Goal: Task Accomplishment & Management: Use online tool/utility

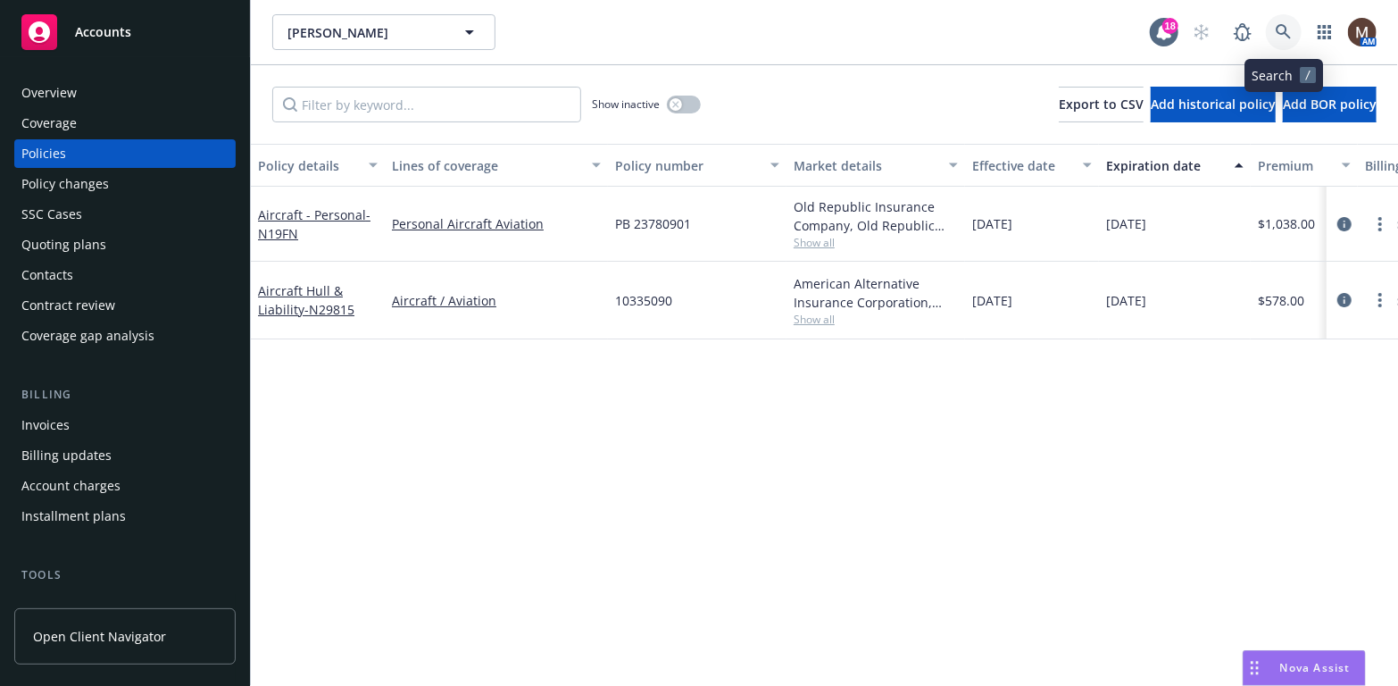
click at [1285, 24] on icon at bounding box center [1284, 32] width 16 height 16
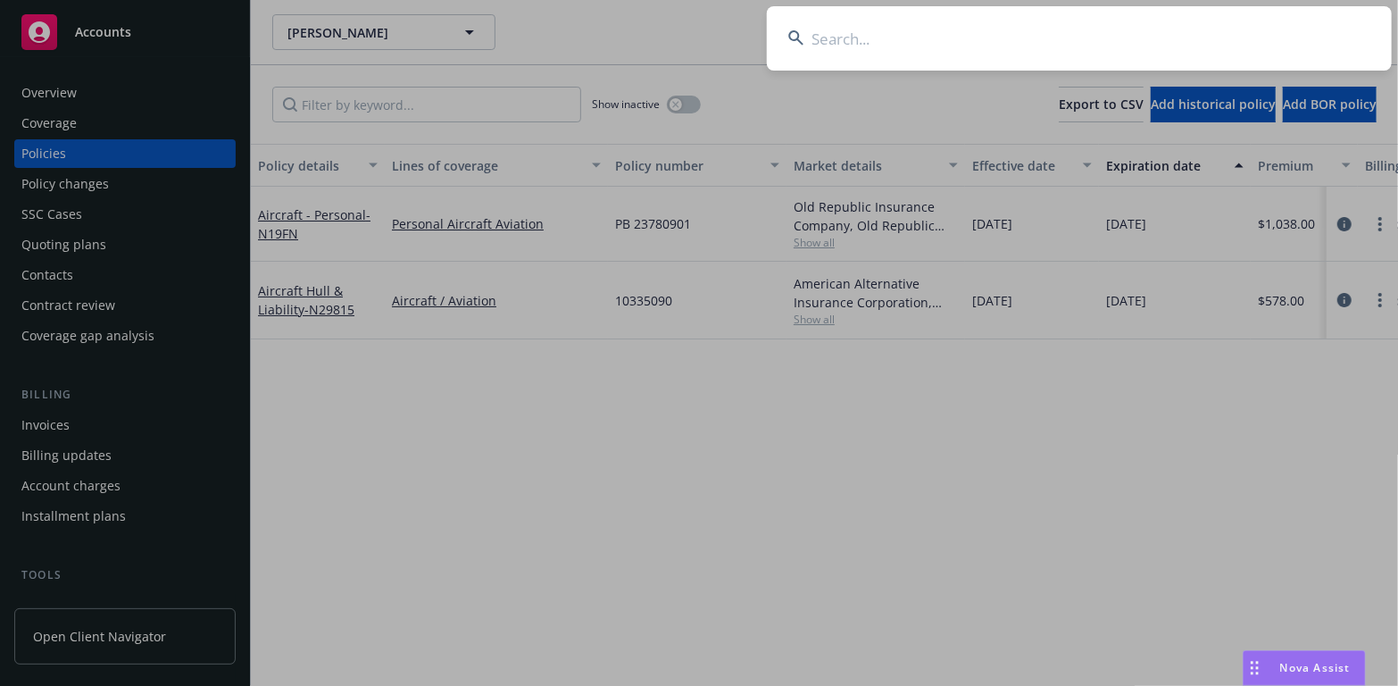
click at [816, 37] on input at bounding box center [1079, 38] width 625 height 64
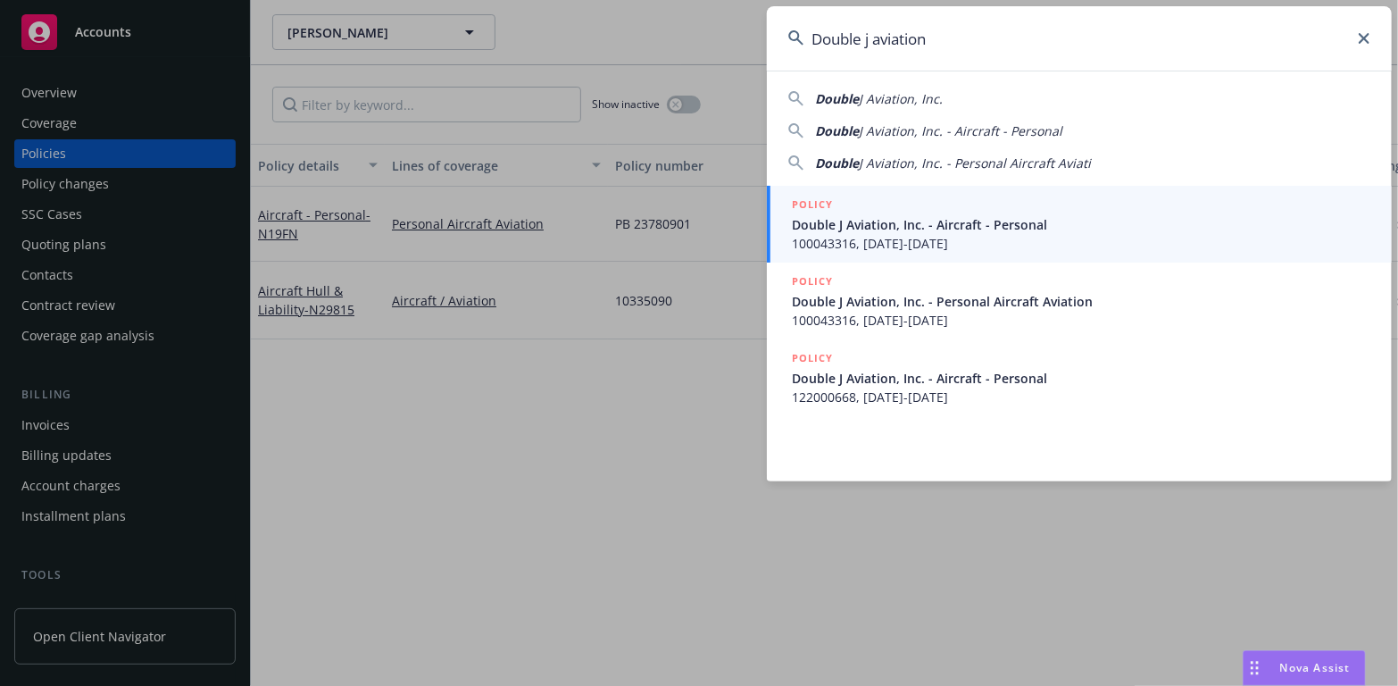
type input "Double j aviation"
click at [830, 223] on span "Double J Aviation, Inc. - Aircraft - Personal" at bounding box center [1081, 224] width 579 height 19
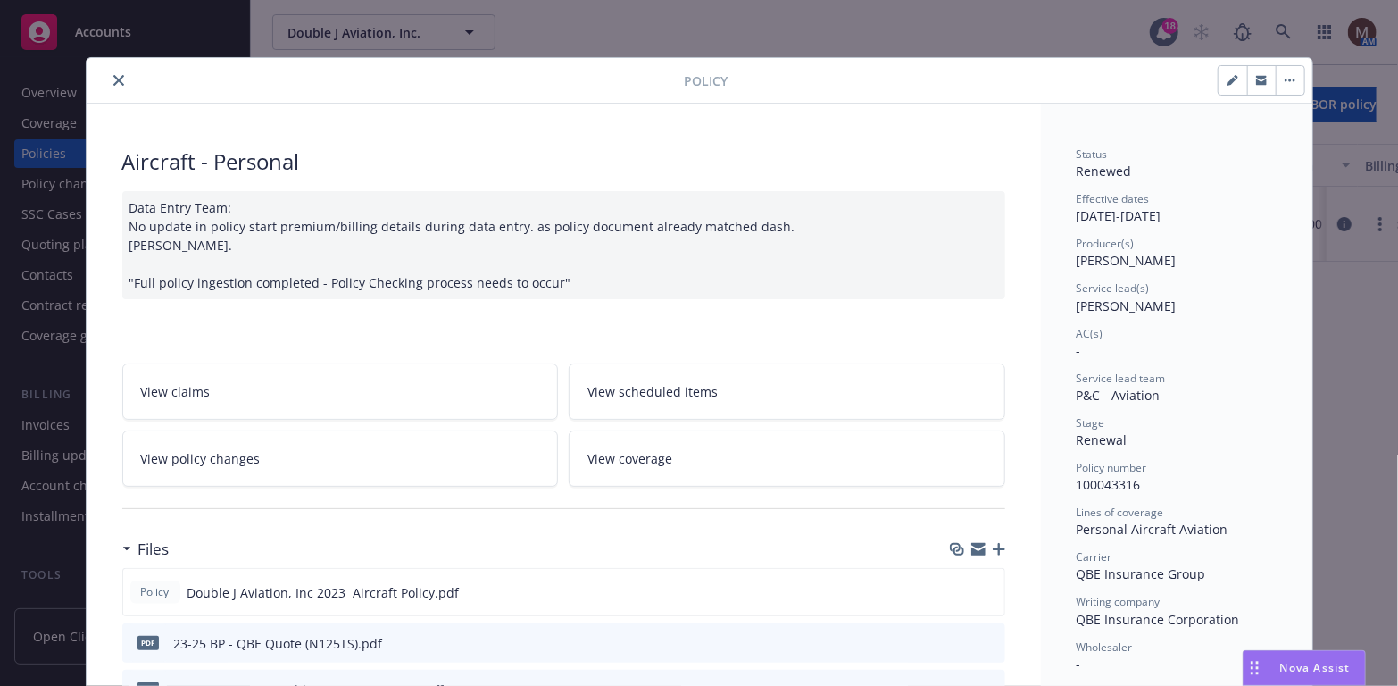
click at [113, 79] on icon "close" at bounding box center [118, 80] width 11 height 11
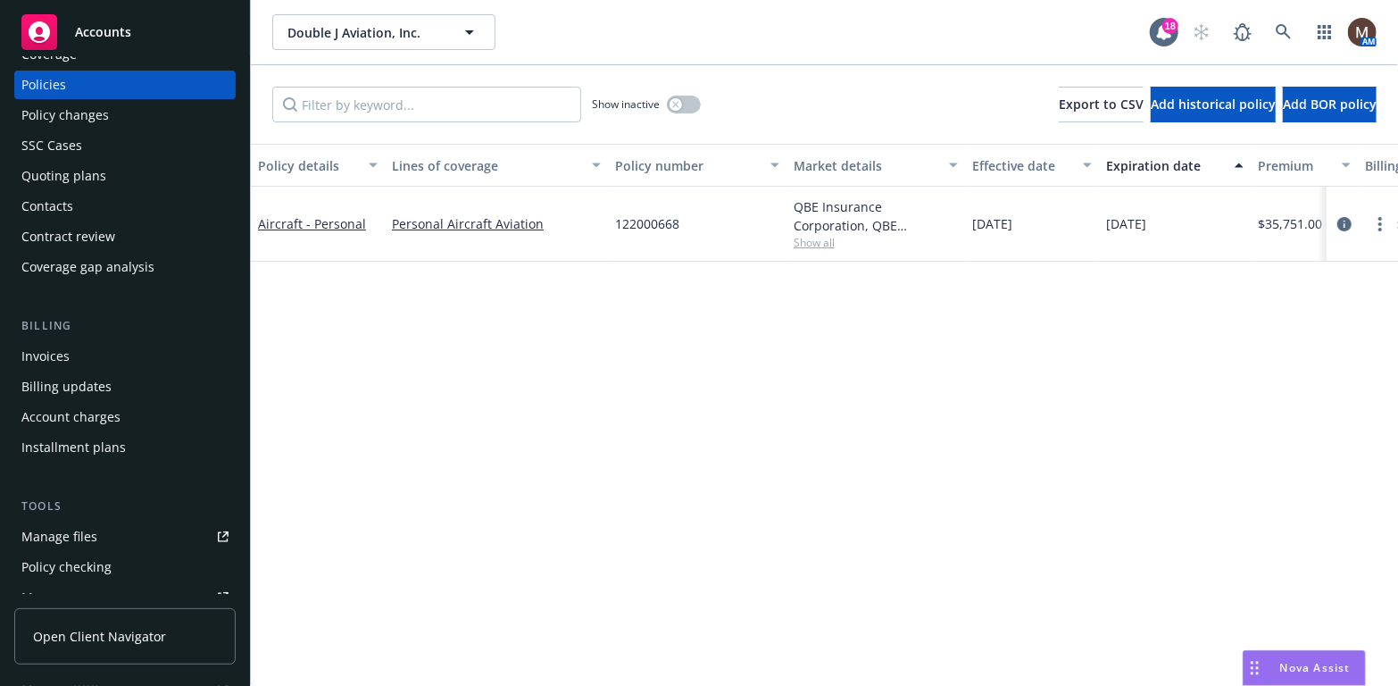
scroll to position [89, 0]
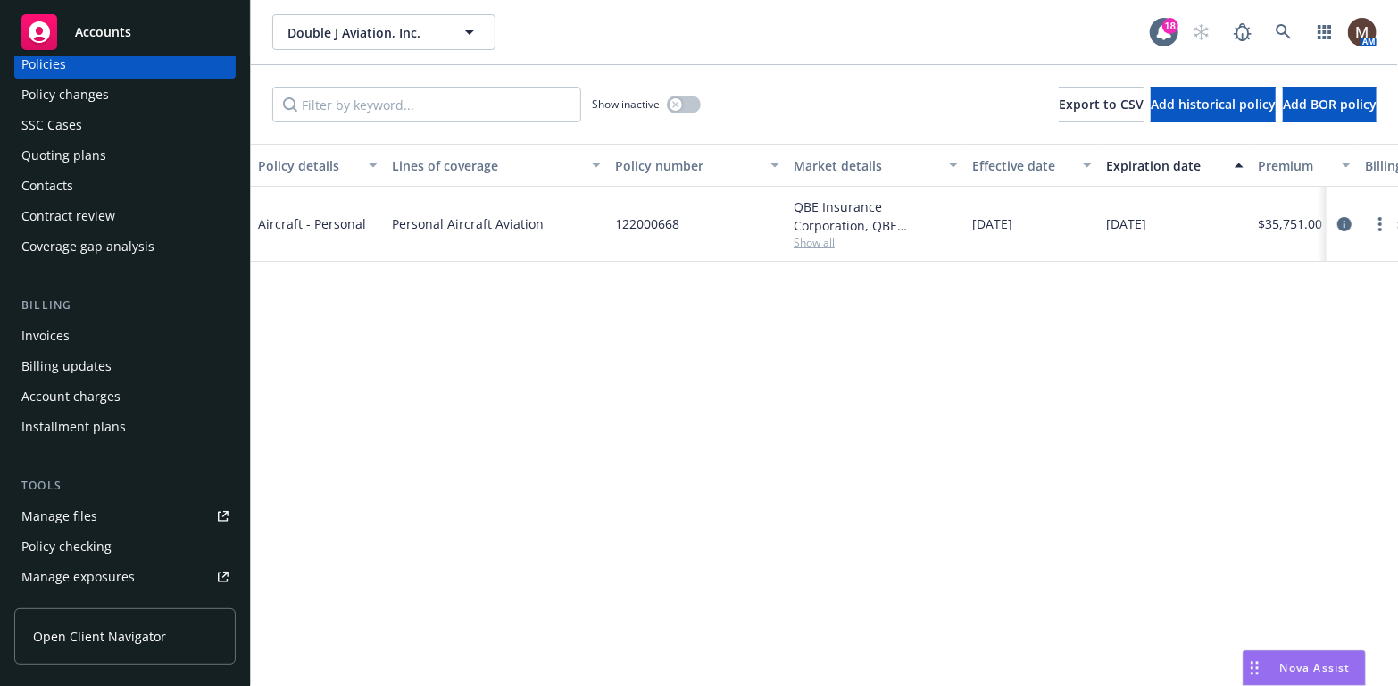
click at [73, 512] on div "Manage files" at bounding box center [59, 516] width 76 height 29
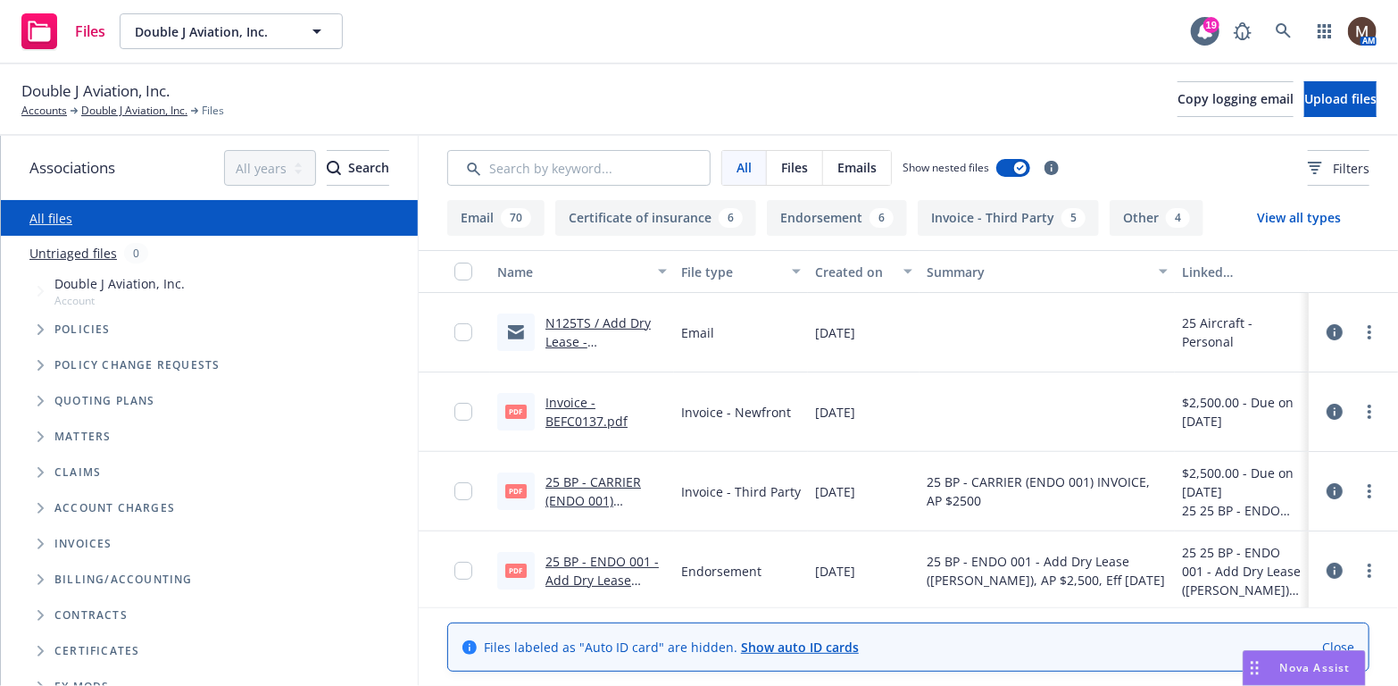
click at [613, 325] on link "N125TS / Add Dry Lease - [PERSON_NAME] Deutsch-[PERSON_NAME] / Double J" at bounding box center [600, 369] width 108 height 111
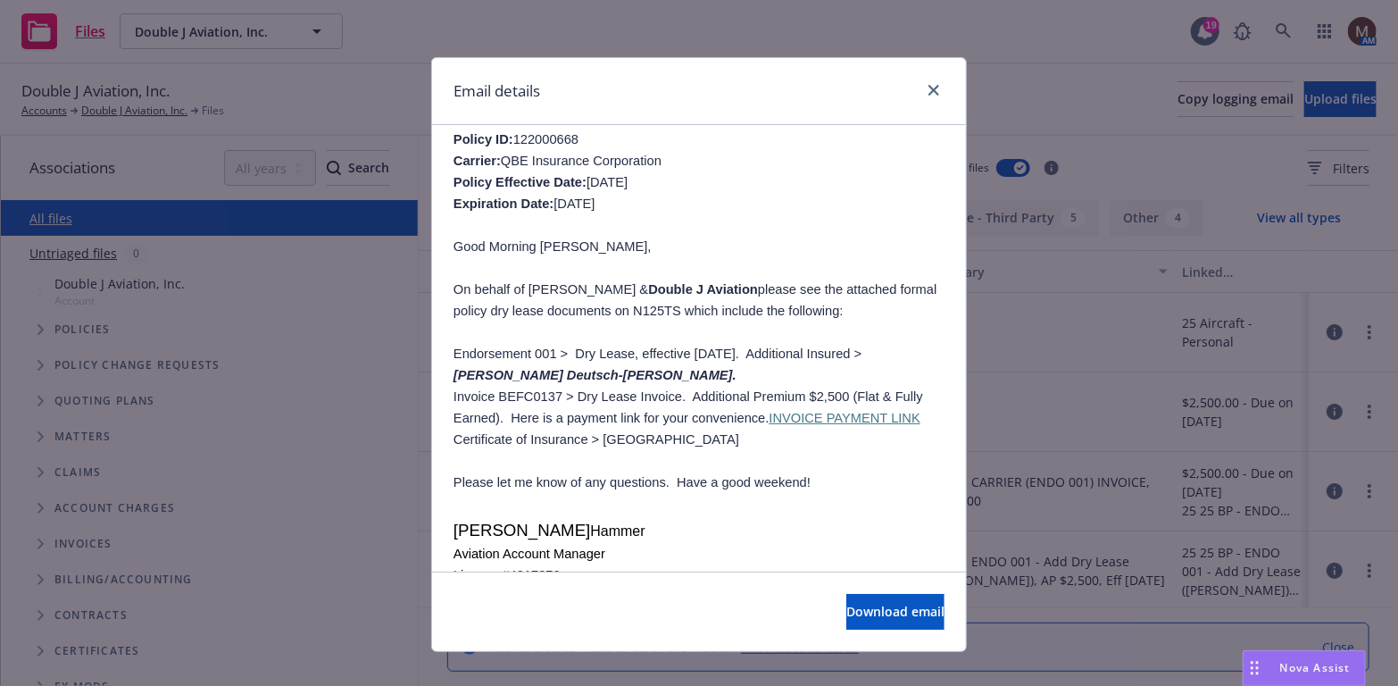
scroll to position [268, 0]
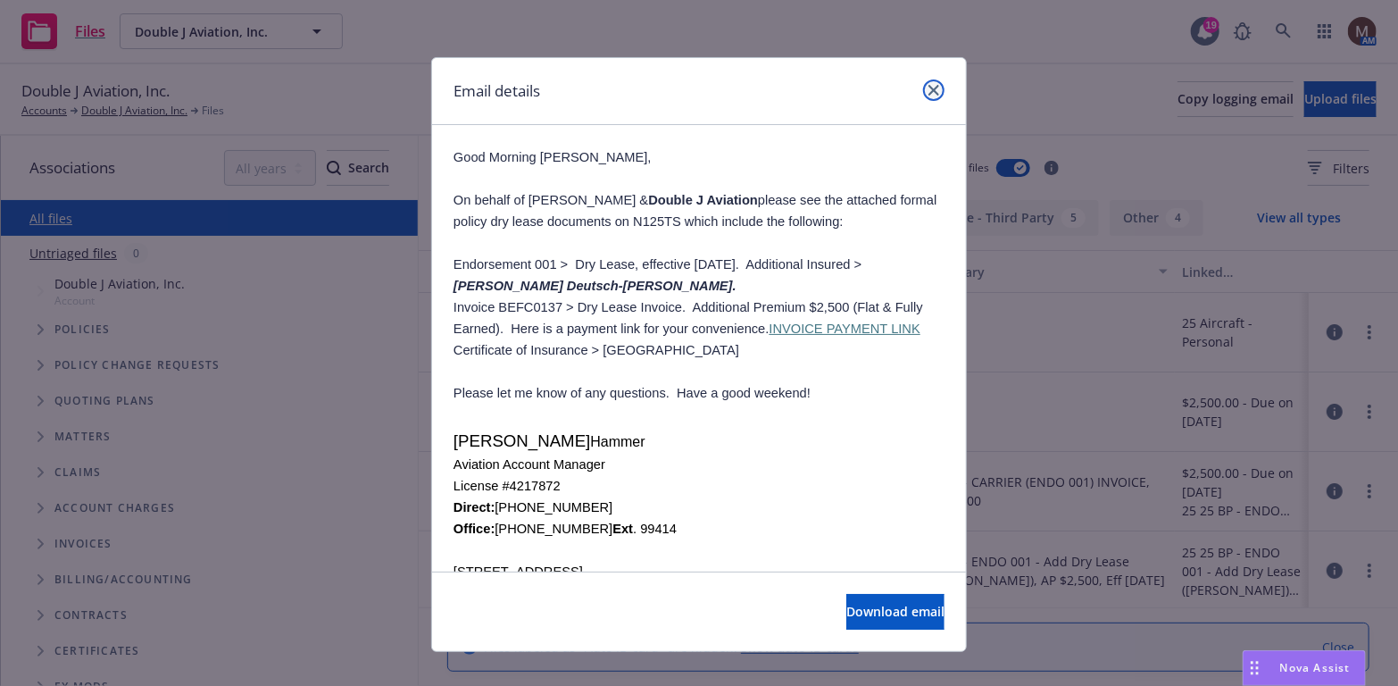
click at [925, 83] on link "close" at bounding box center [933, 89] width 21 height 21
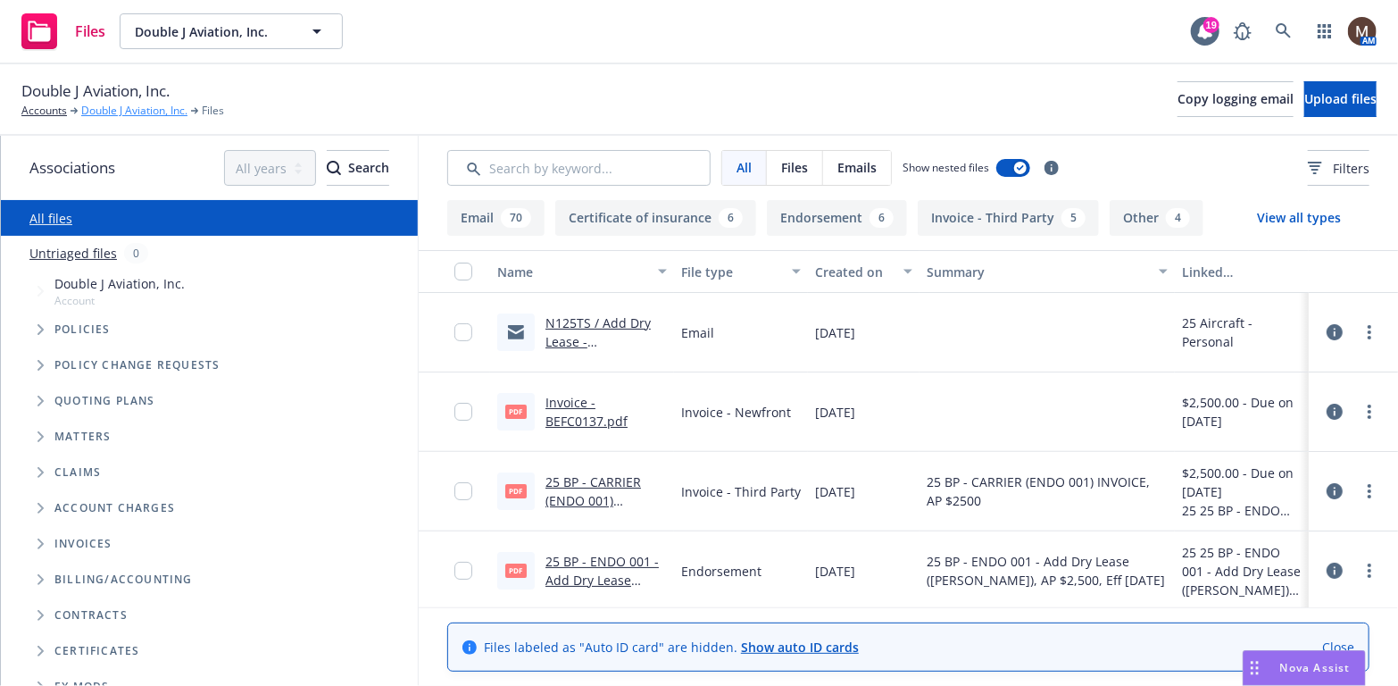
click at [144, 104] on link "Double J Aviation, Inc." at bounding box center [134, 111] width 106 height 16
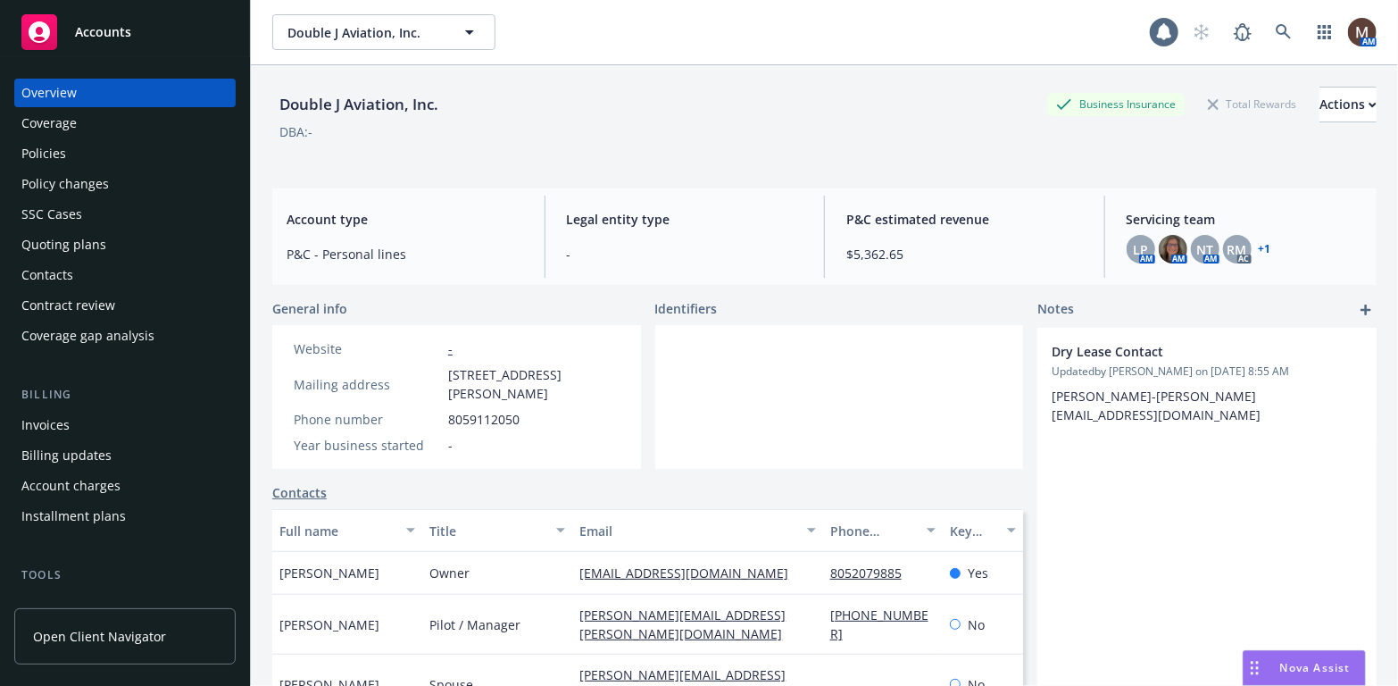
click at [57, 421] on div "Invoices" at bounding box center [45, 425] width 48 height 29
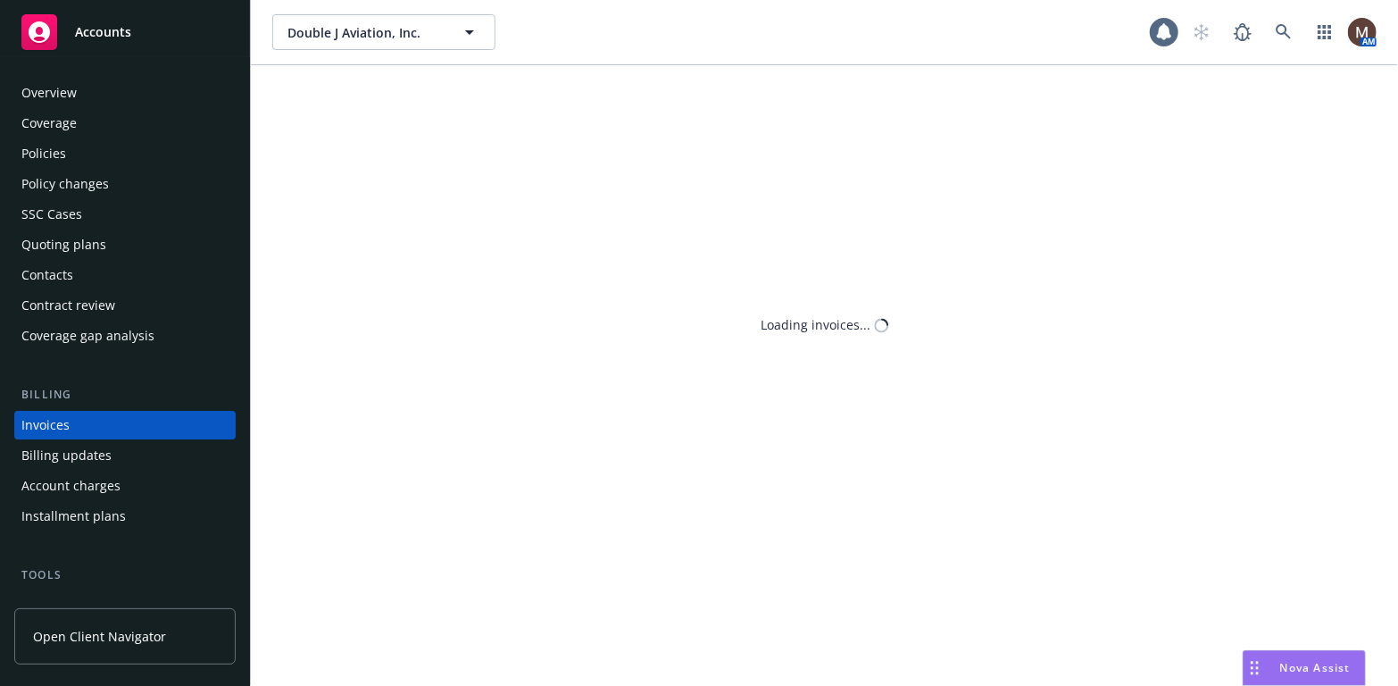
scroll to position [53, 0]
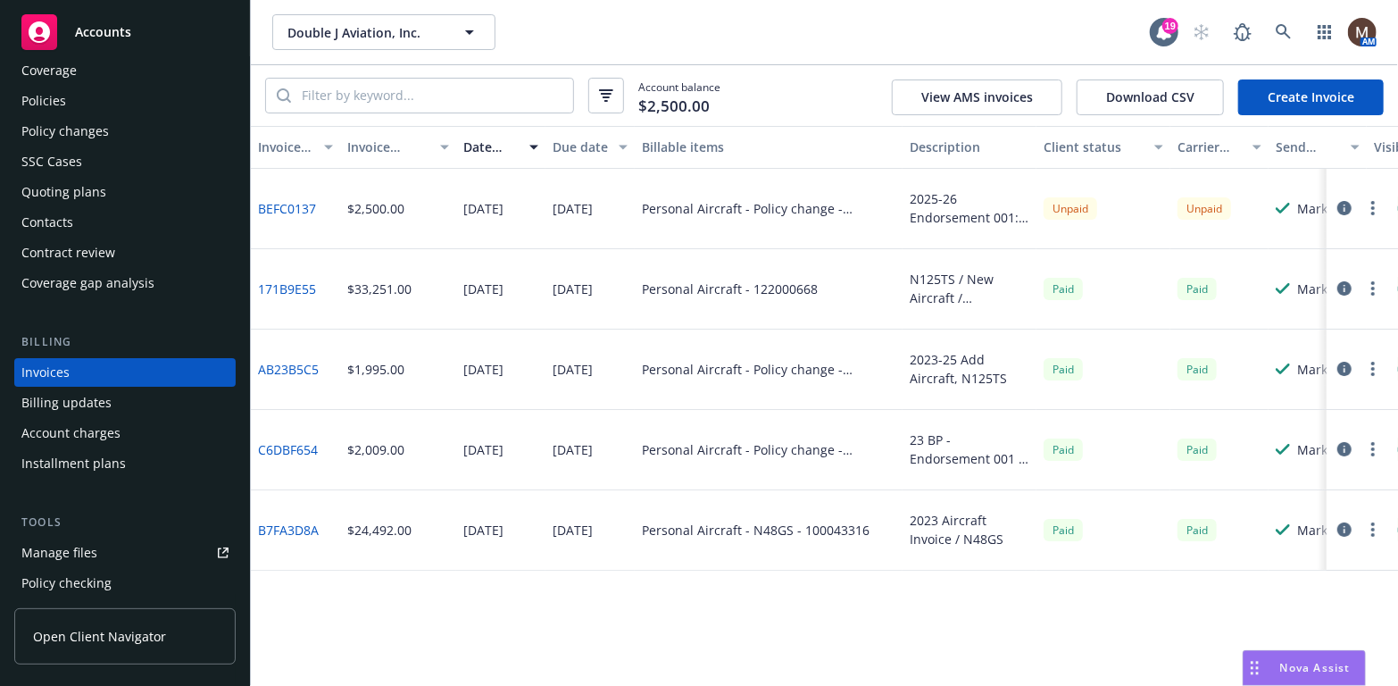
click at [49, 94] on div "Policies" at bounding box center [43, 101] width 45 height 29
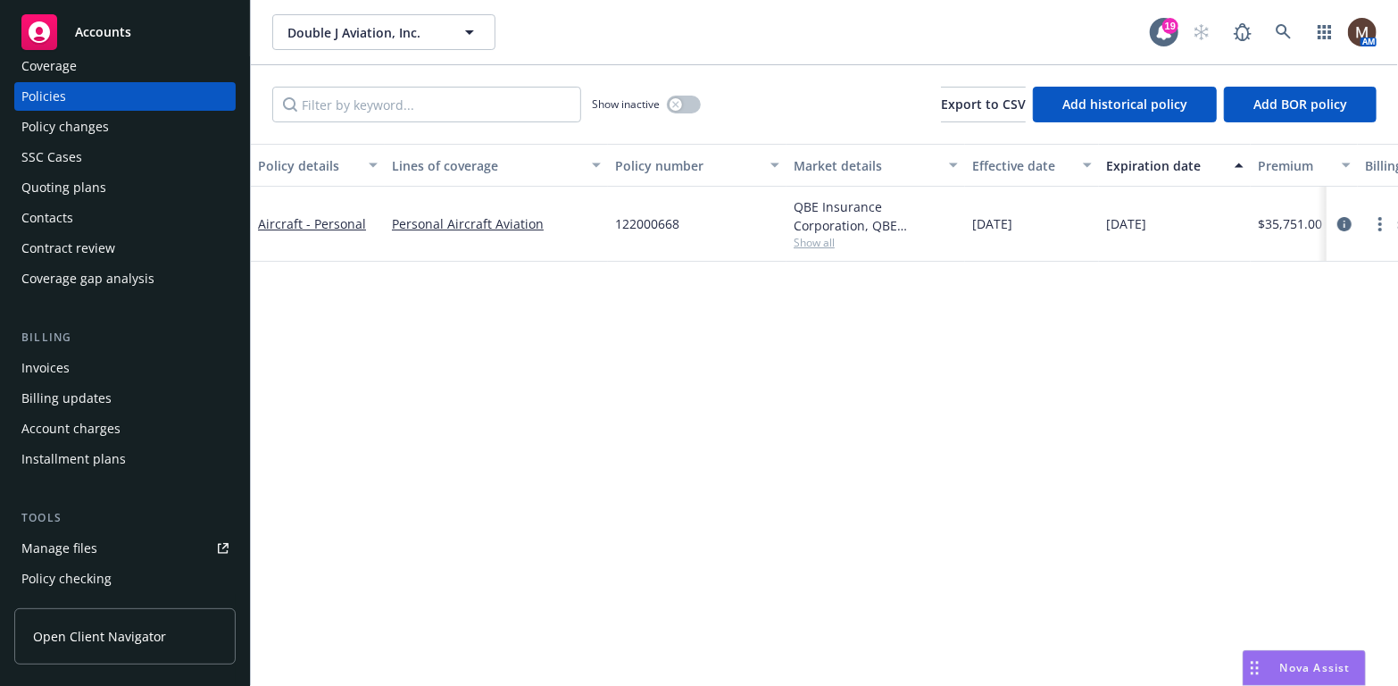
scroll to position [89, 0]
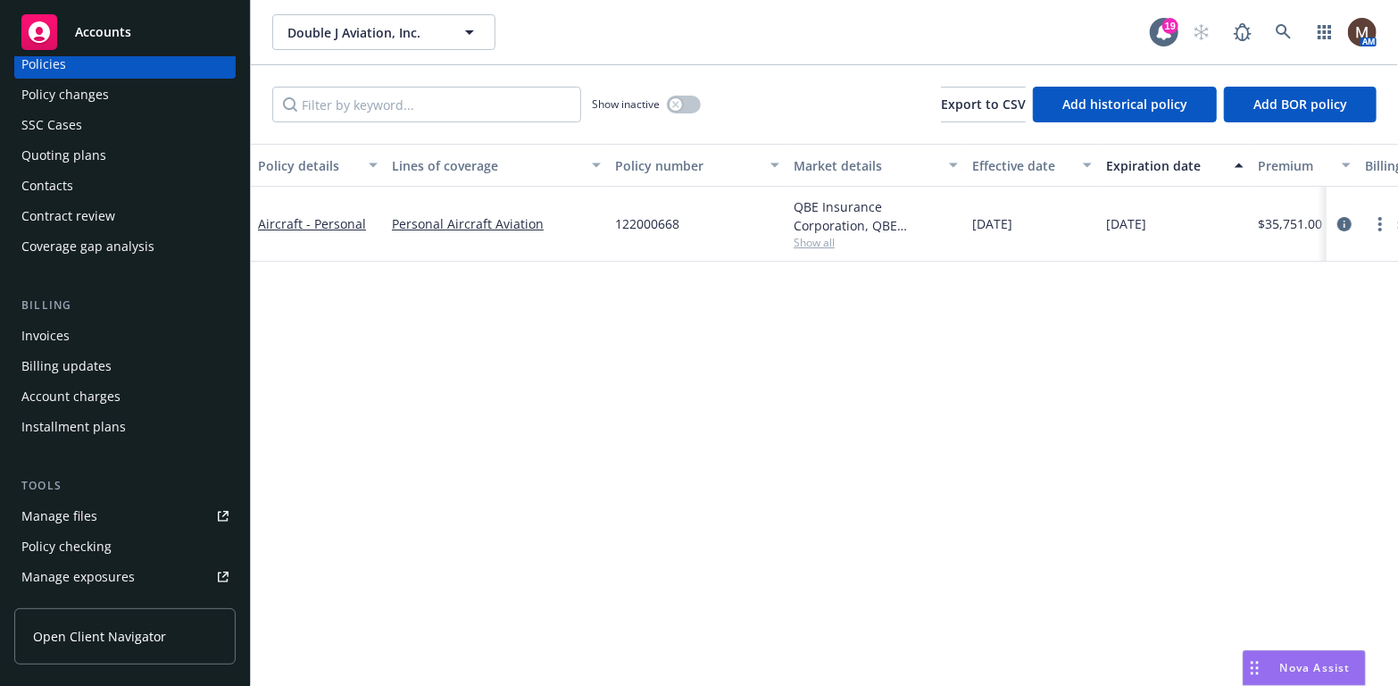
click at [83, 510] on div "Manage files" at bounding box center [59, 516] width 76 height 29
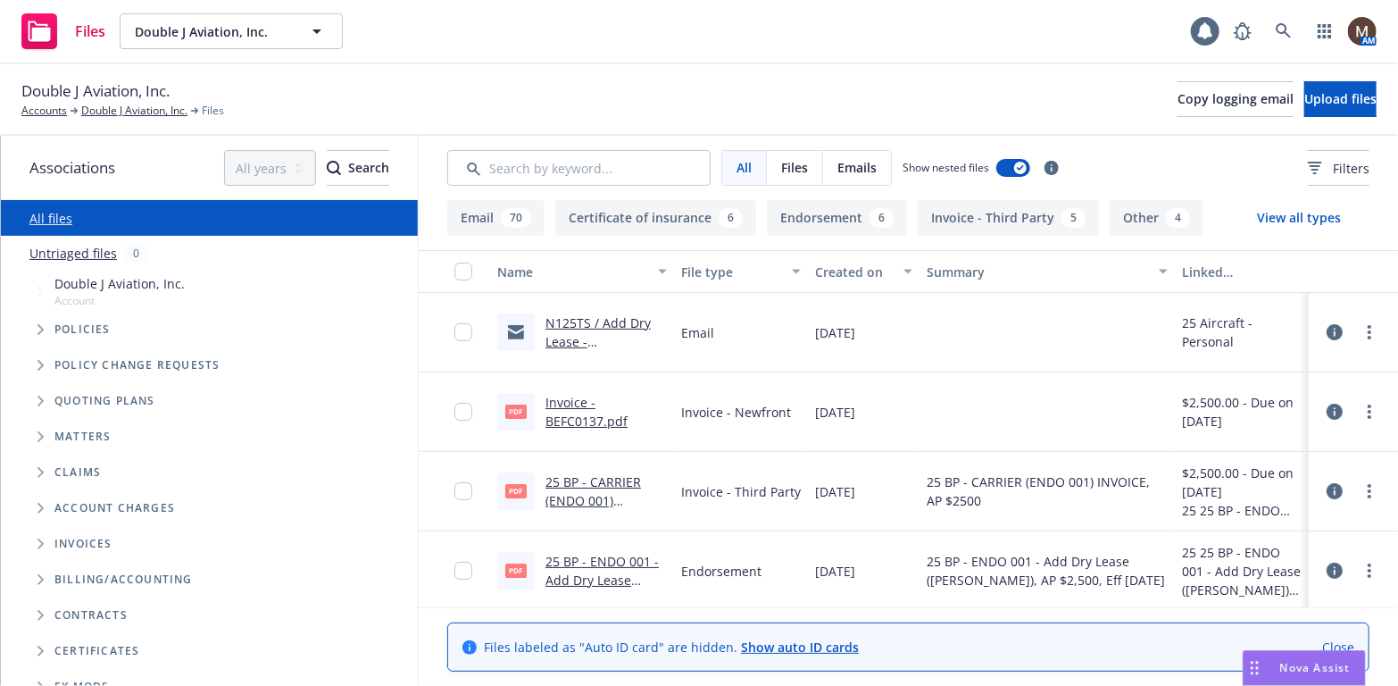
click at [623, 321] on link "N125TS / Add Dry Lease - [PERSON_NAME] Deutsch-[PERSON_NAME] / Double J" at bounding box center [600, 369] width 108 height 111
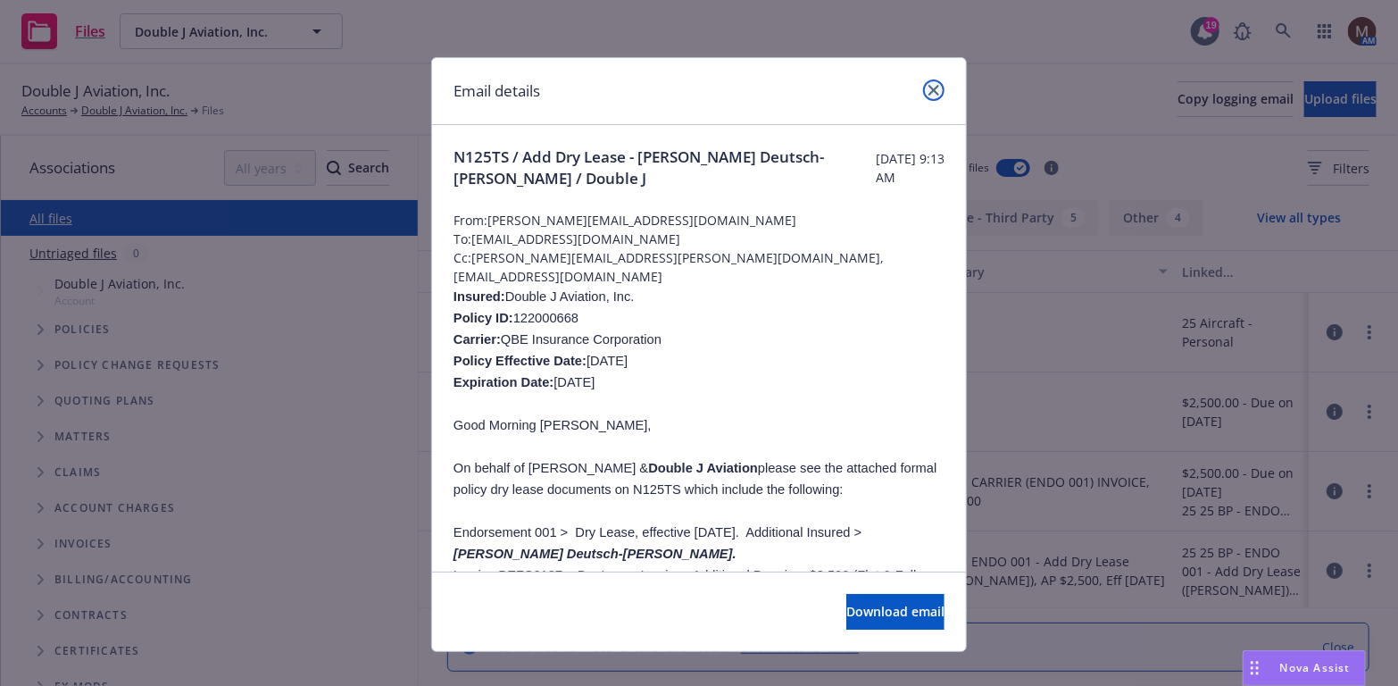
click at [929, 88] on icon "close" at bounding box center [934, 90] width 11 height 11
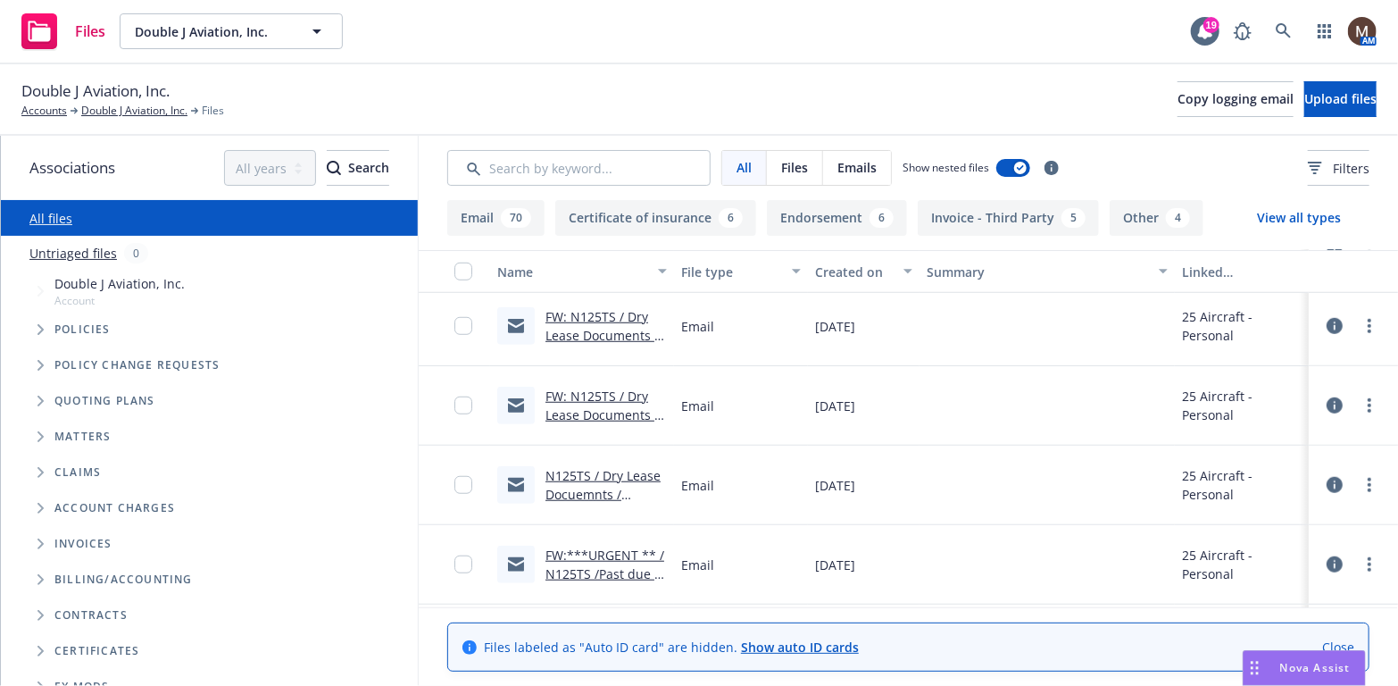
scroll to position [804, 0]
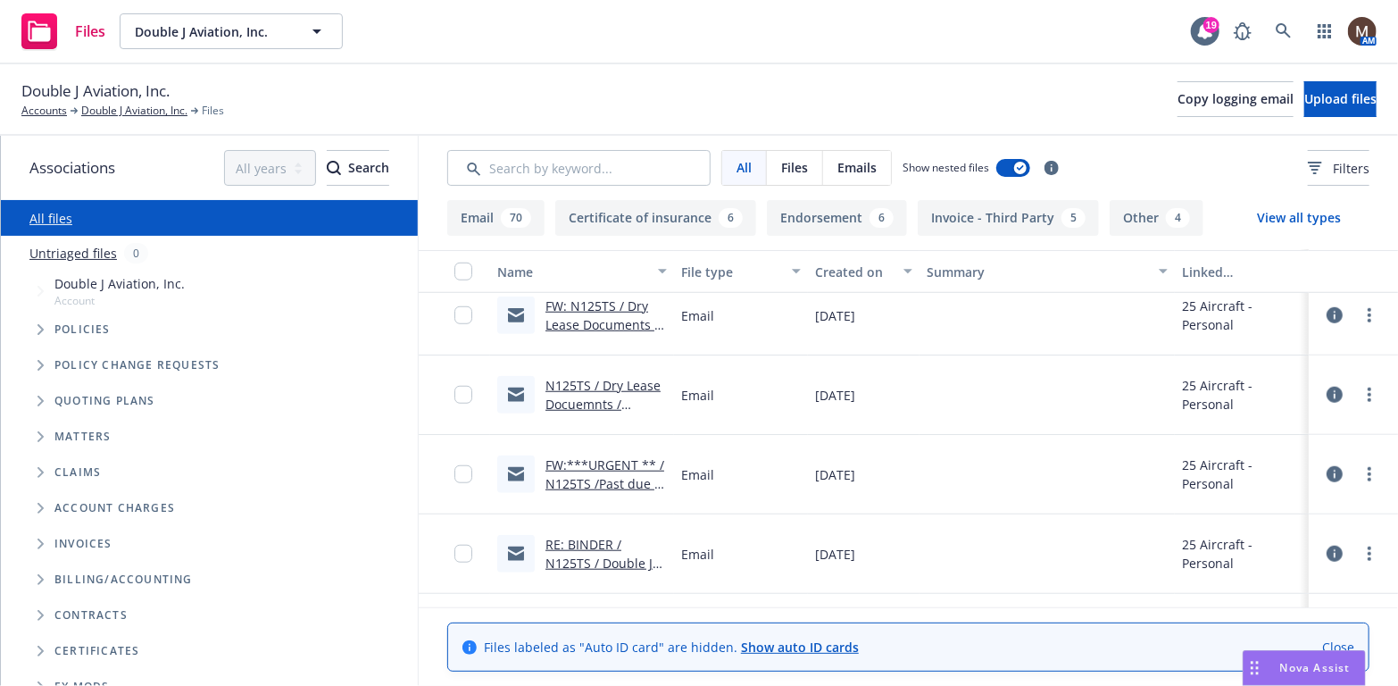
click at [610, 459] on link "FW:***URGENT ** / N125TS /Past due - Final Notice Aircraft Invoices / Double J …" at bounding box center [605, 502] width 119 height 92
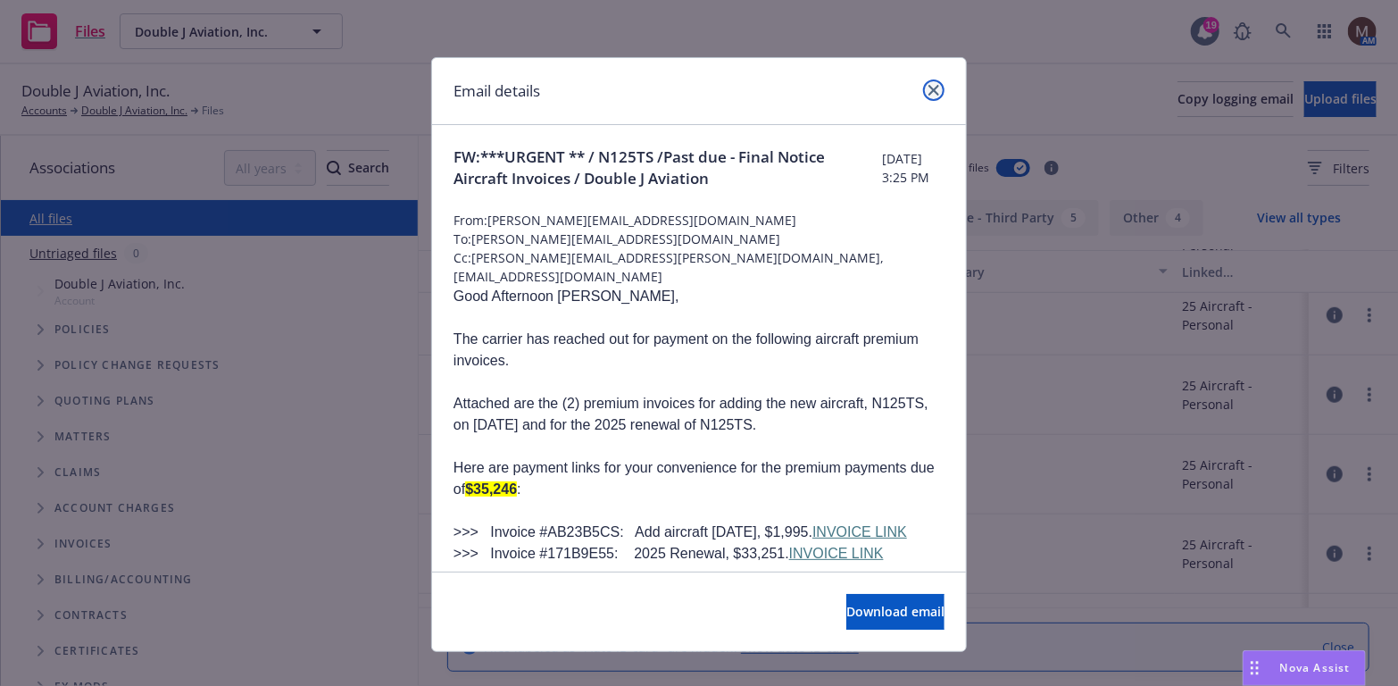
click at [929, 85] on icon "close" at bounding box center [934, 90] width 11 height 11
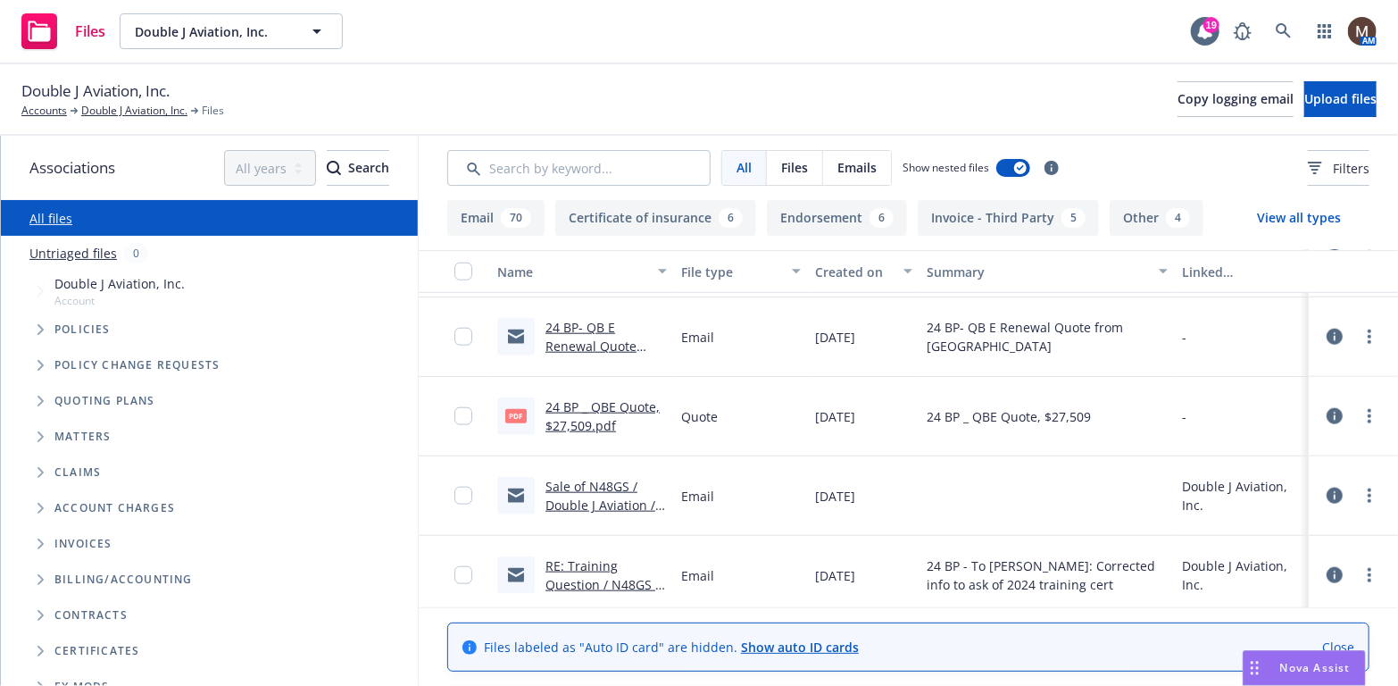
scroll to position [4644, 0]
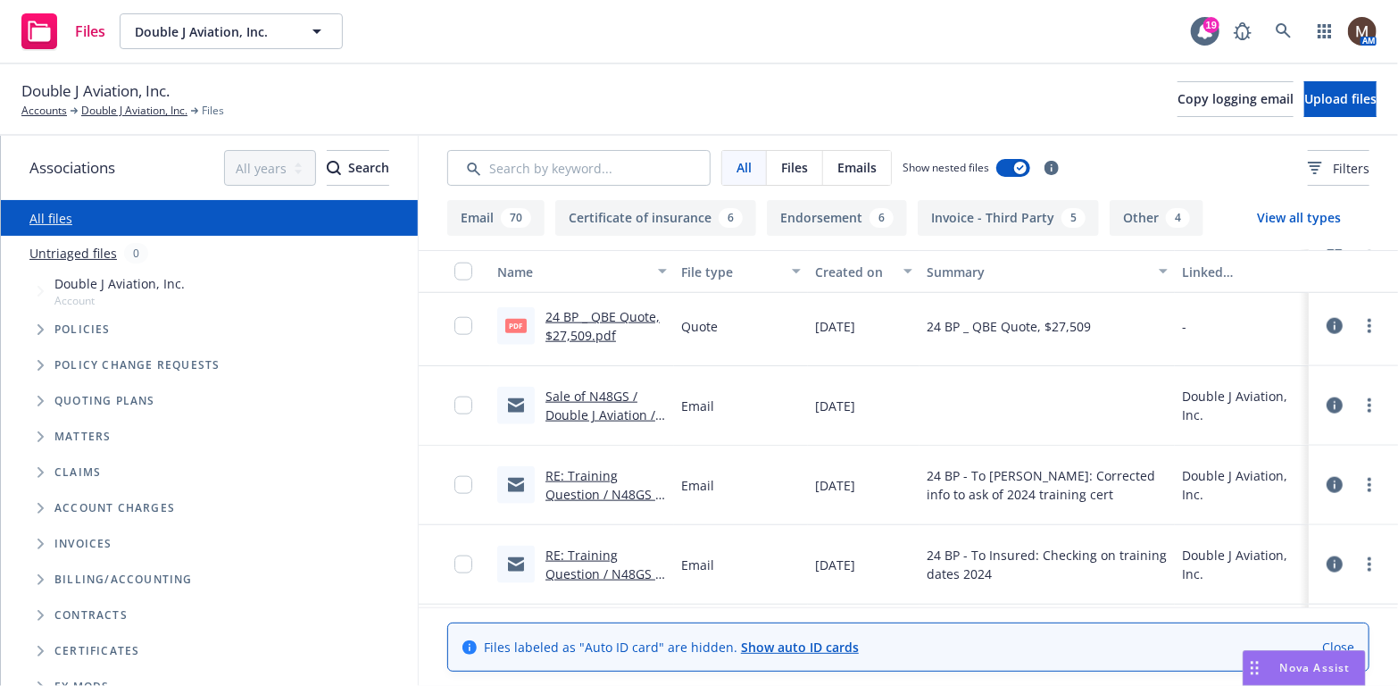
click at [593, 490] on link "RE: Training Question / N48GS / Double J Aviation" at bounding box center [603, 494] width 114 height 54
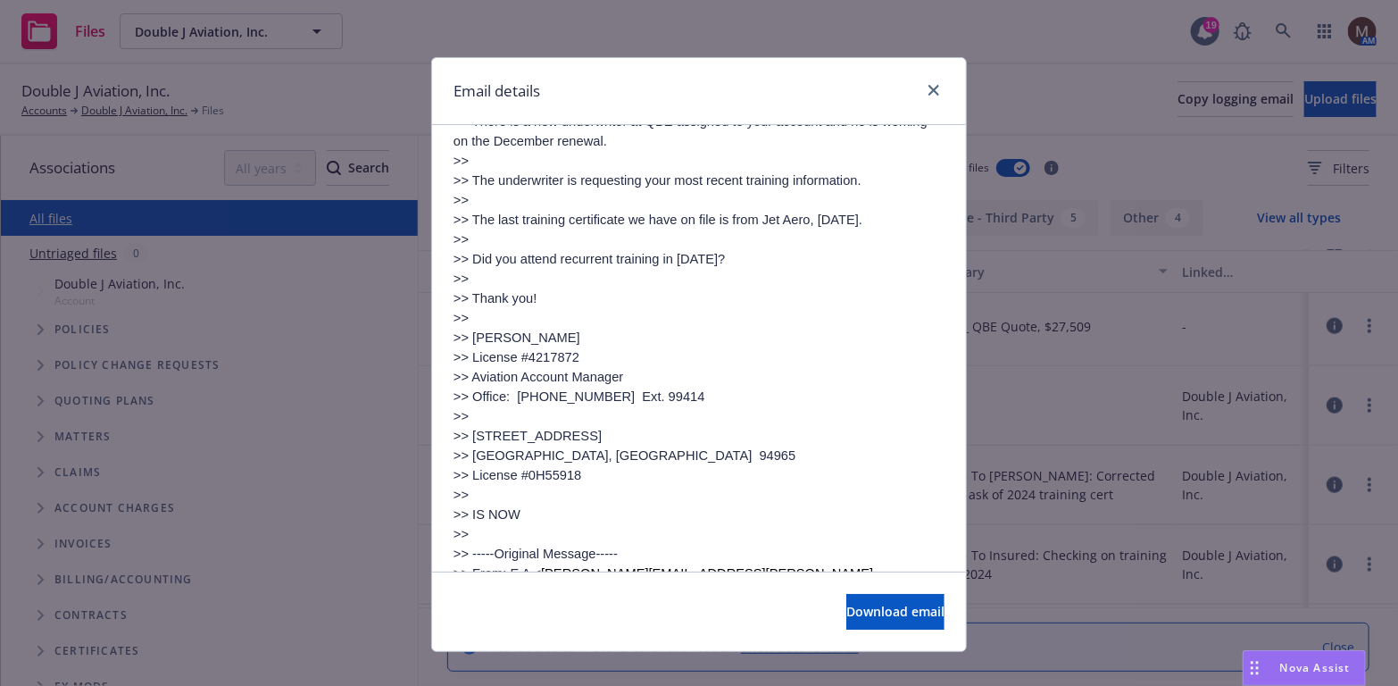
scroll to position [982, 0]
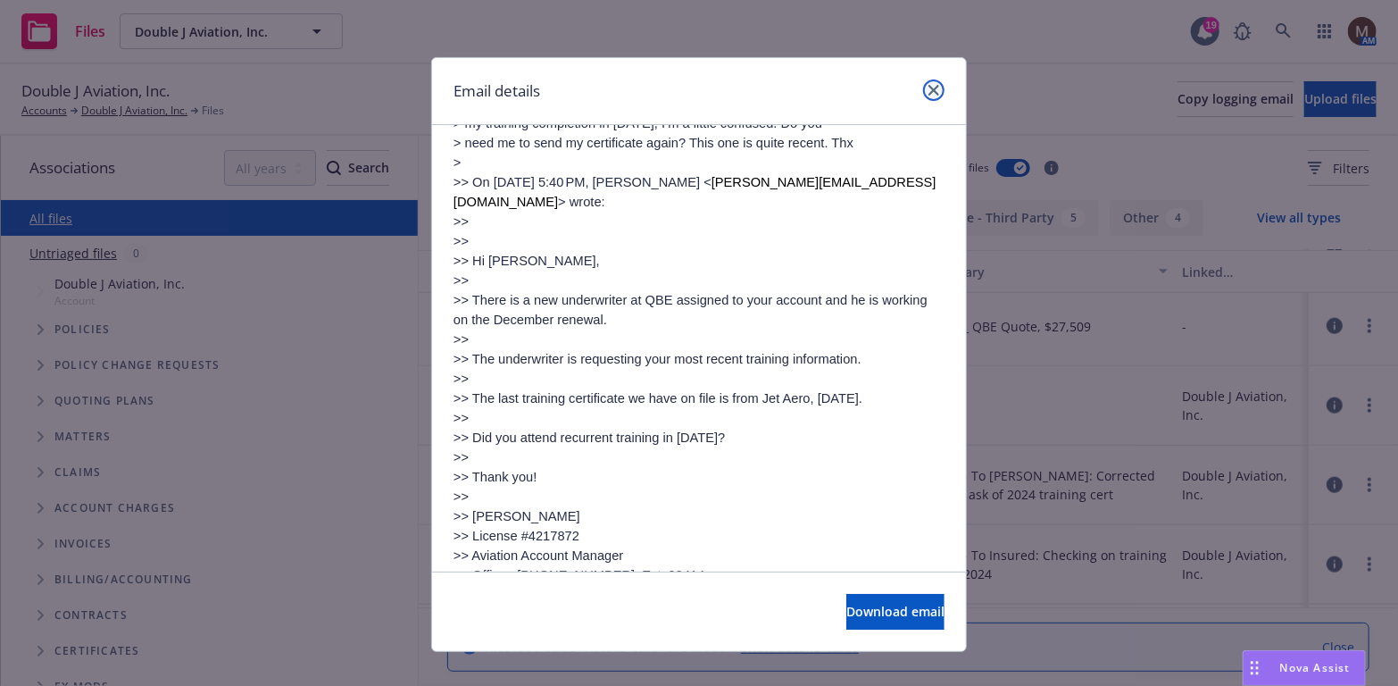
click at [929, 85] on icon "close" at bounding box center [934, 90] width 11 height 11
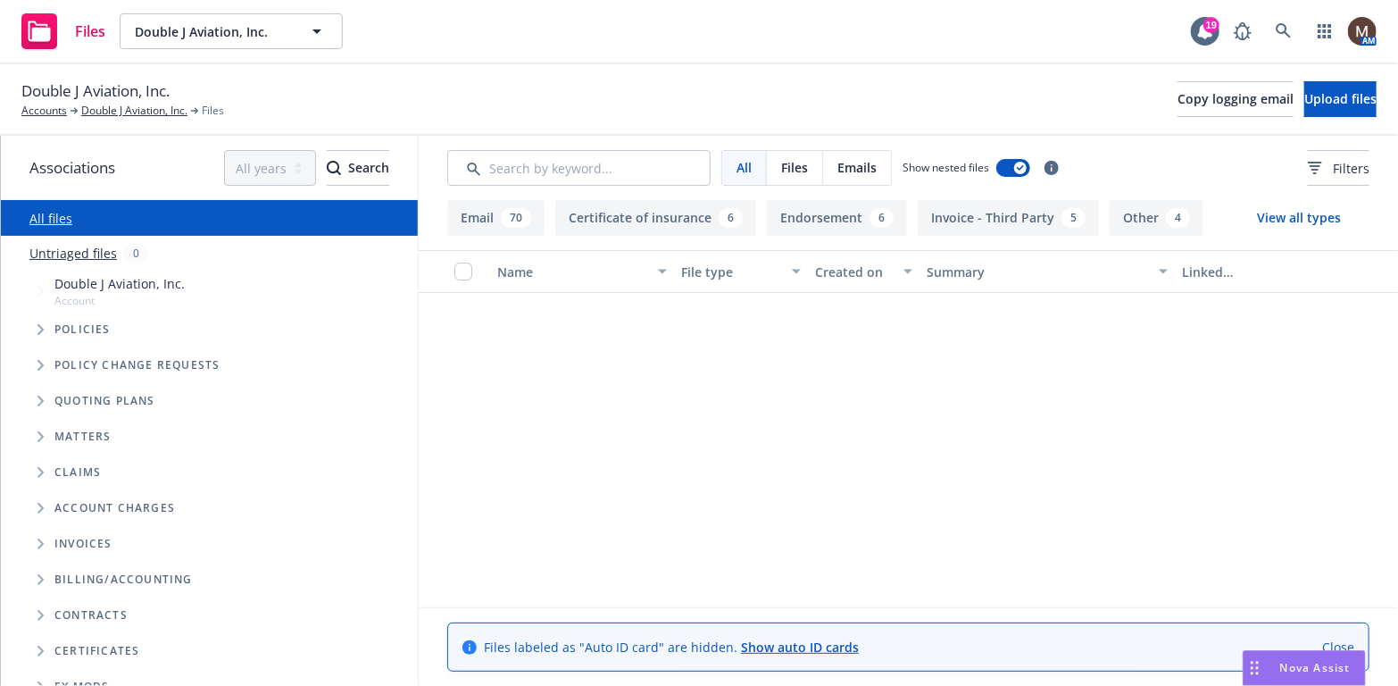
scroll to position [0, 0]
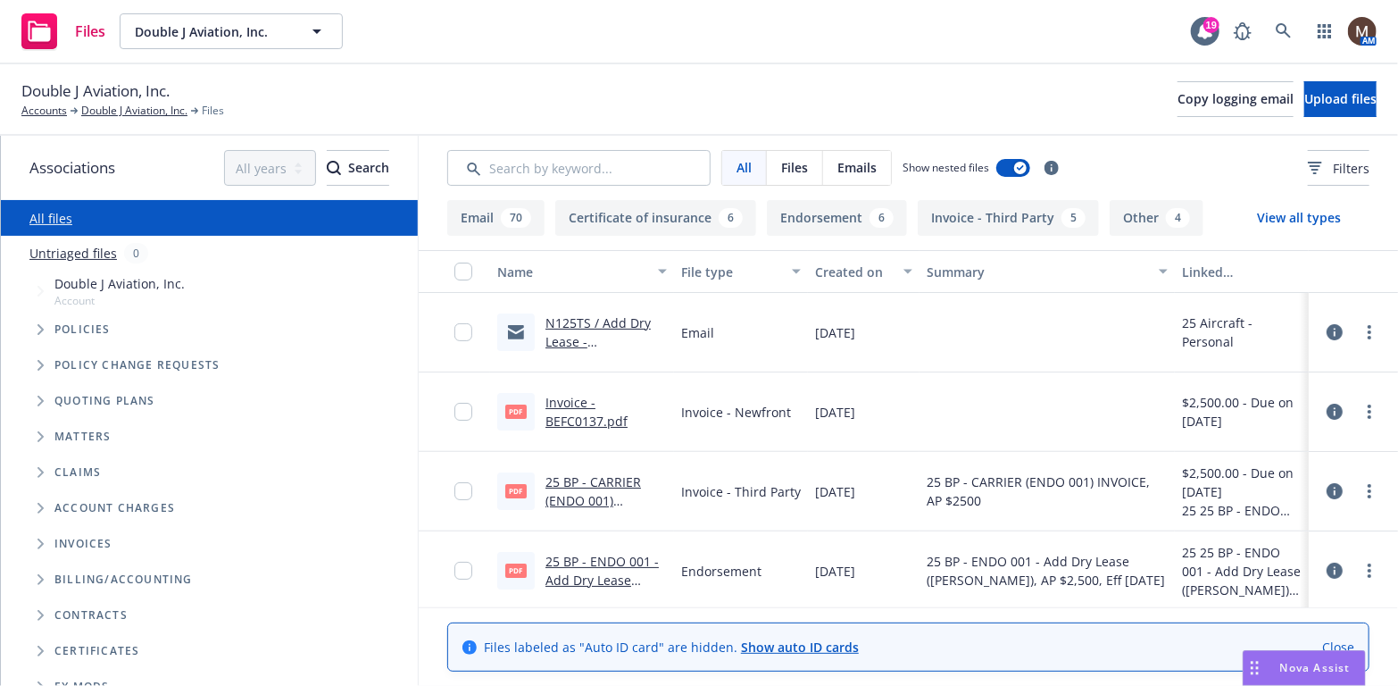
click at [580, 343] on link "N125TS / Add Dry Lease - Alexis Deutsch-Adler / Double J" at bounding box center [600, 369] width 108 height 111
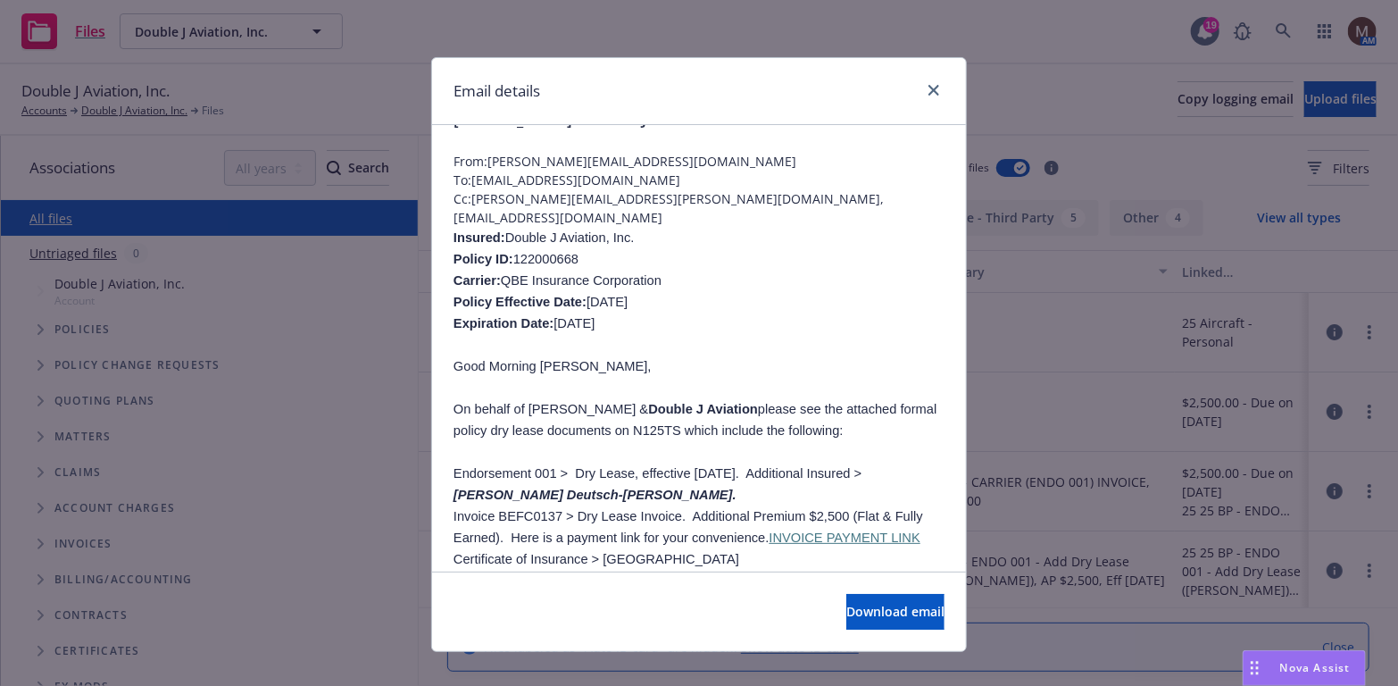
scroll to position [89, 0]
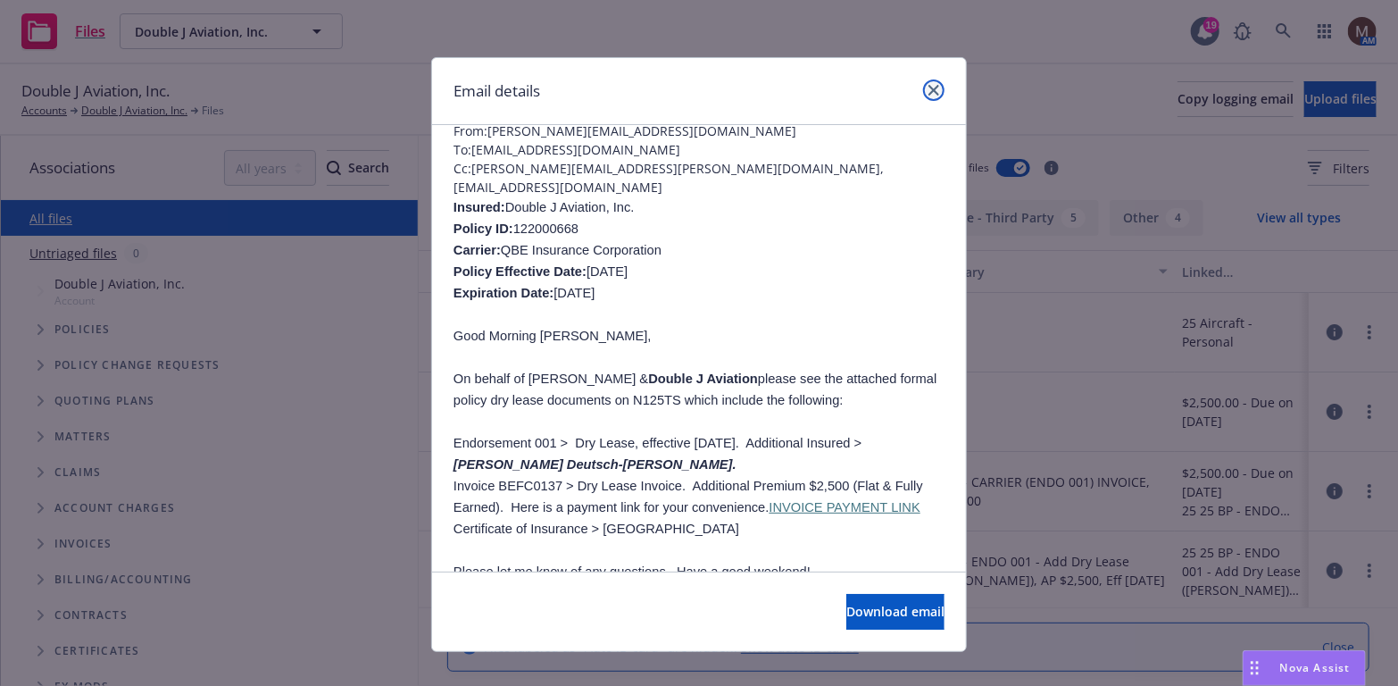
click at [929, 86] on icon "close" at bounding box center [934, 90] width 11 height 11
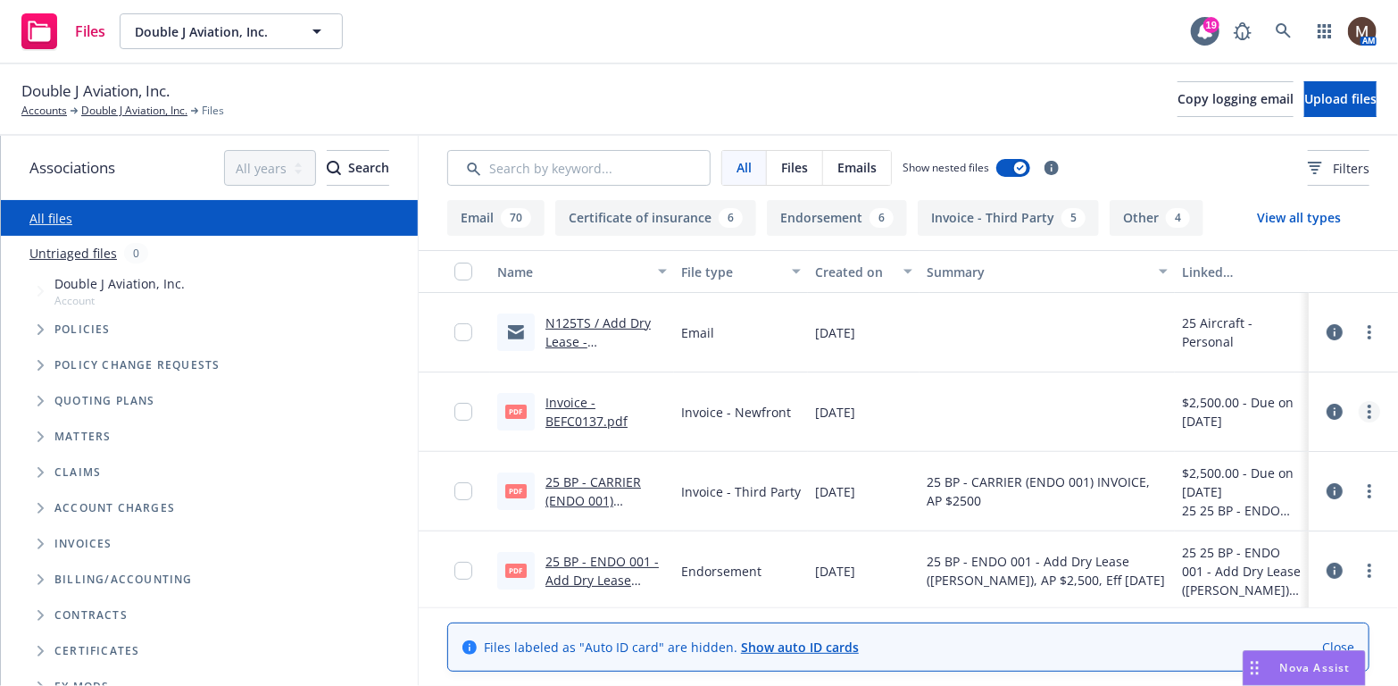
click at [1368, 410] on circle "more" at bounding box center [1370, 412] width 4 height 4
click at [1238, 510] on link "Edit" at bounding box center [1278, 519] width 178 height 36
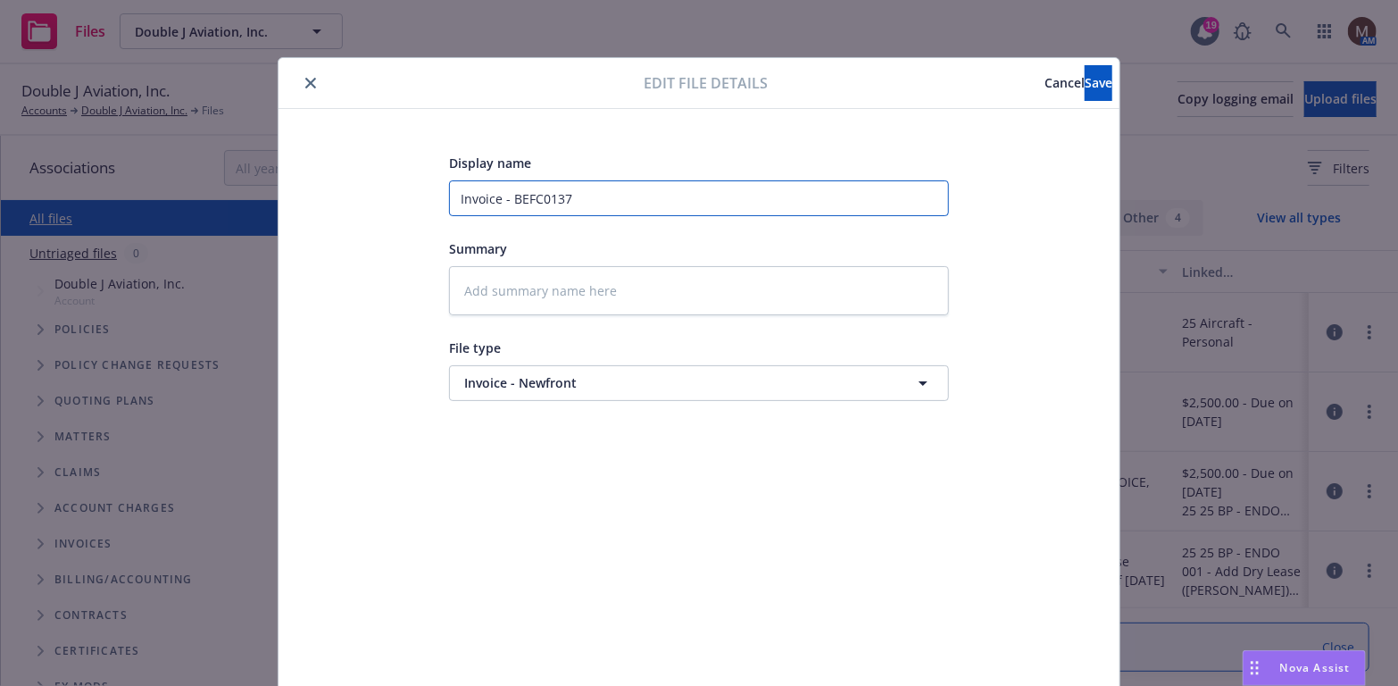
drag, startPoint x: 598, startPoint y: 196, endPoint x: 431, endPoint y: 190, distance: 167.1
click at [431, 190] on div "Display name Invoice - BEFC0137 Summary File type Invoice - Newfront Invoice - …" at bounding box center [699, 420] width 770 height 536
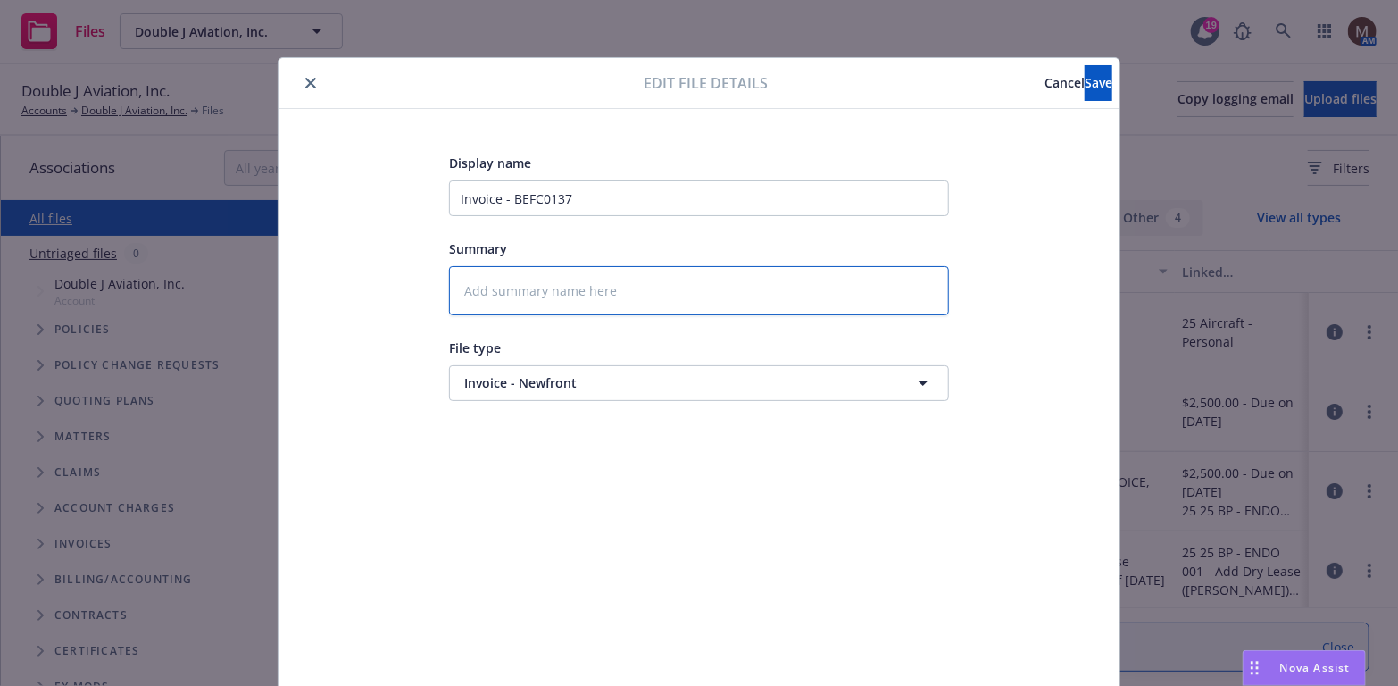
click at [484, 293] on textarea at bounding box center [699, 290] width 500 height 49
paste textarea "Invoice - BEFC0137"
type textarea "x"
type textarea "Invoice - BEFC0137"
click at [1085, 80] on span "Save" at bounding box center [1099, 82] width 28 height 17
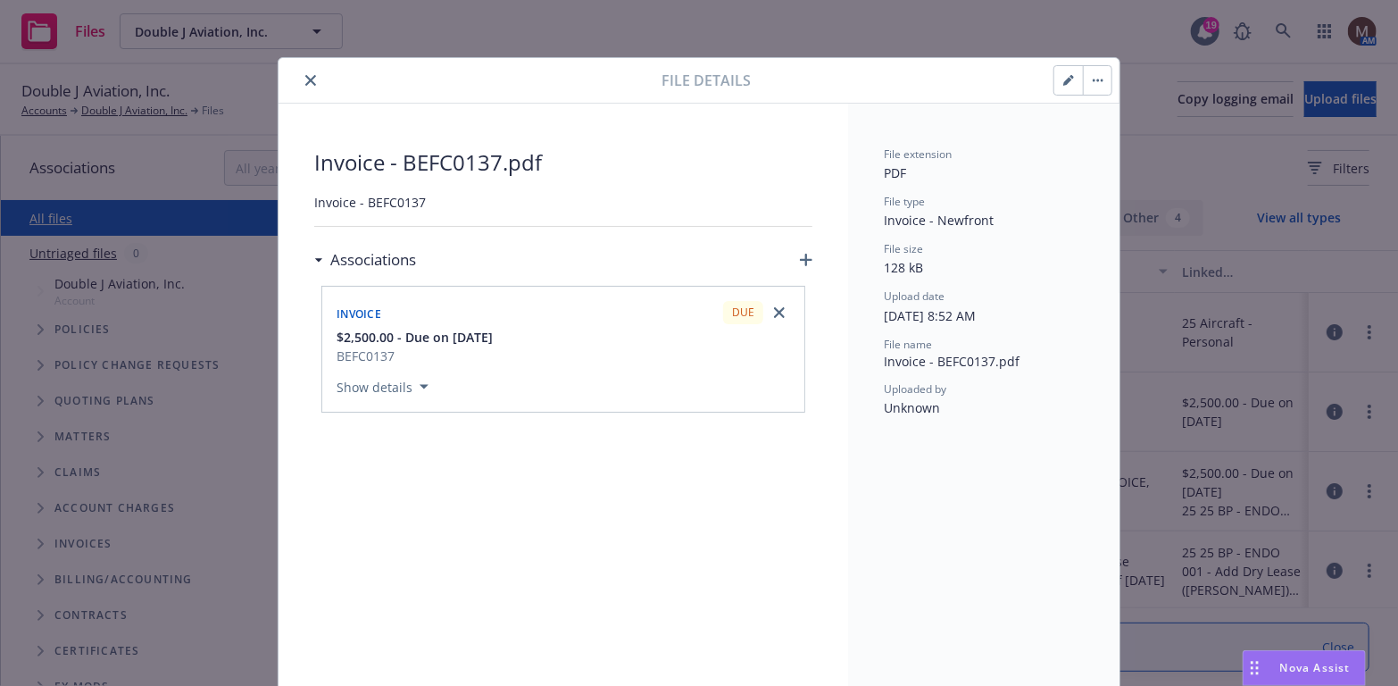
click at [305, 76] on icon "close" at bounding box center [310, 80] width 11 height 11
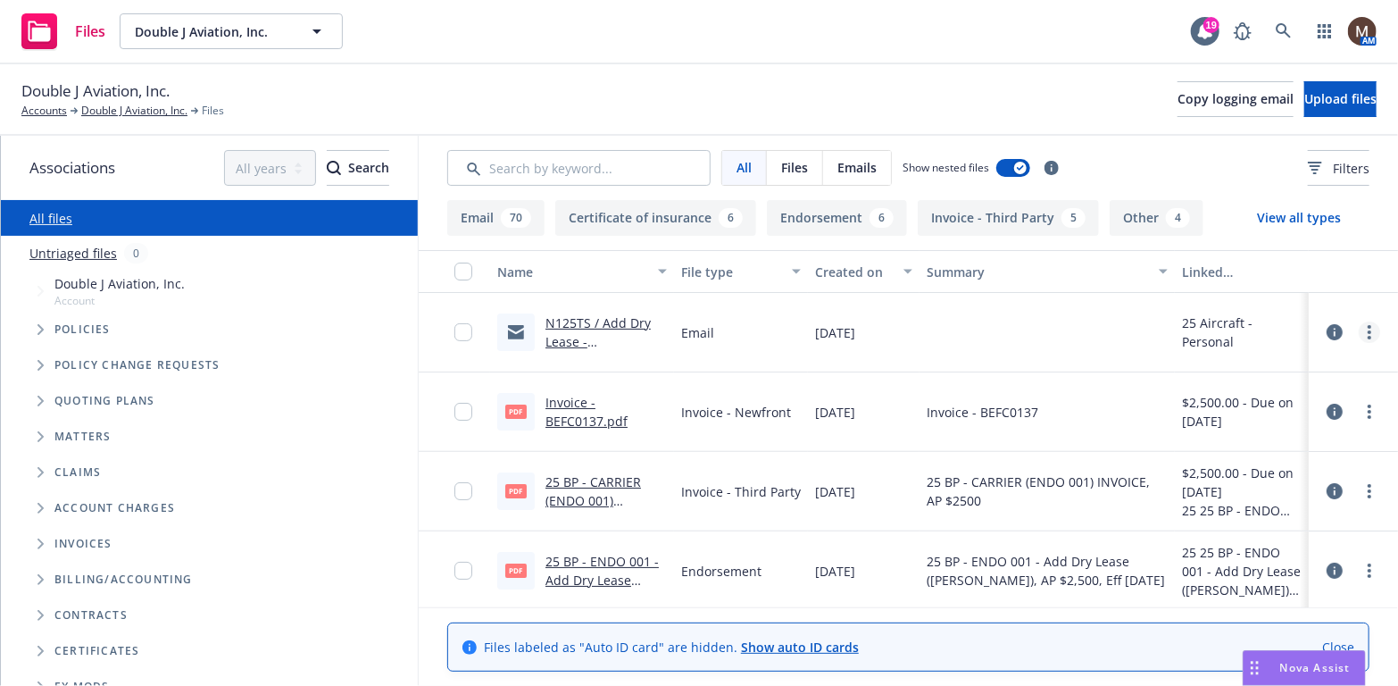
click at [1368, 326] on circle "more" at bounding box center [1370, 327] width 4 height 4
click at [1236, 437] on link "Edit" at bounding box center [1278, 440] width 178 height 36
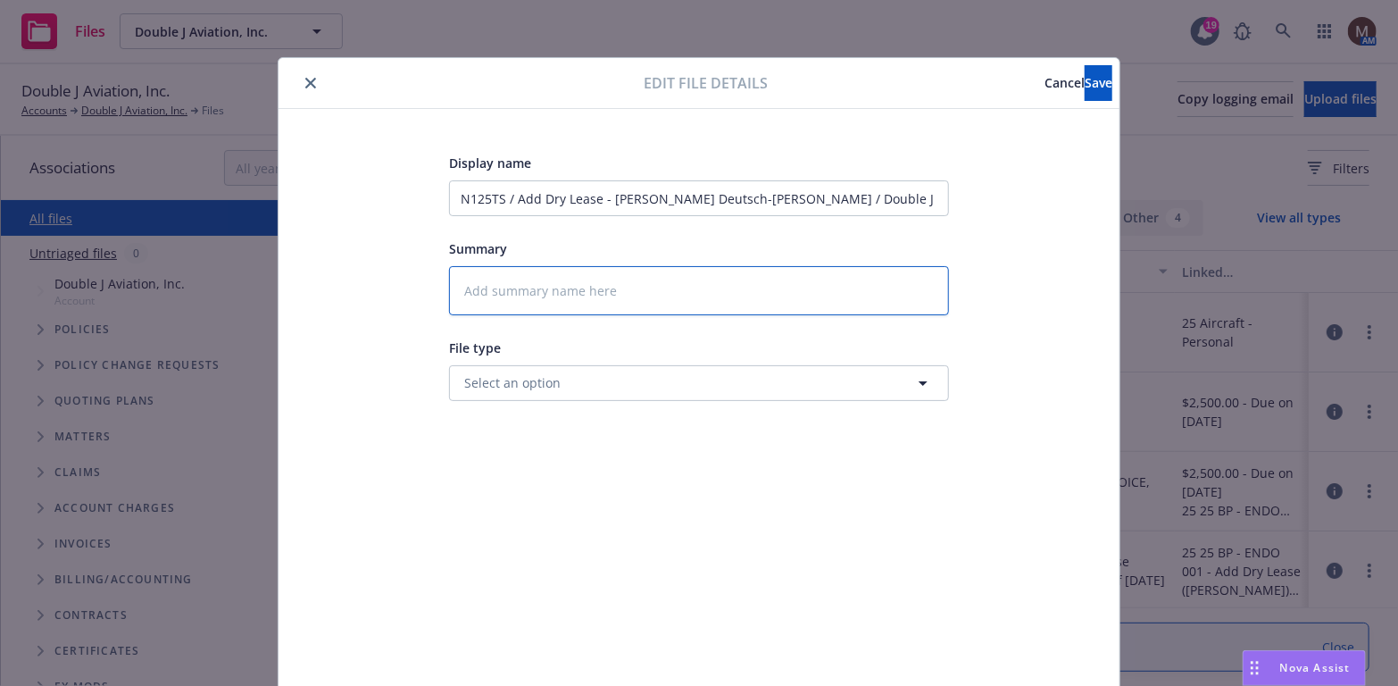
click at [475, 287] on textarea at bounding box center [699, 290] width 500 height 49
type textarea "x"
type textarea "2"
type textarea "x"
type textarea "25"
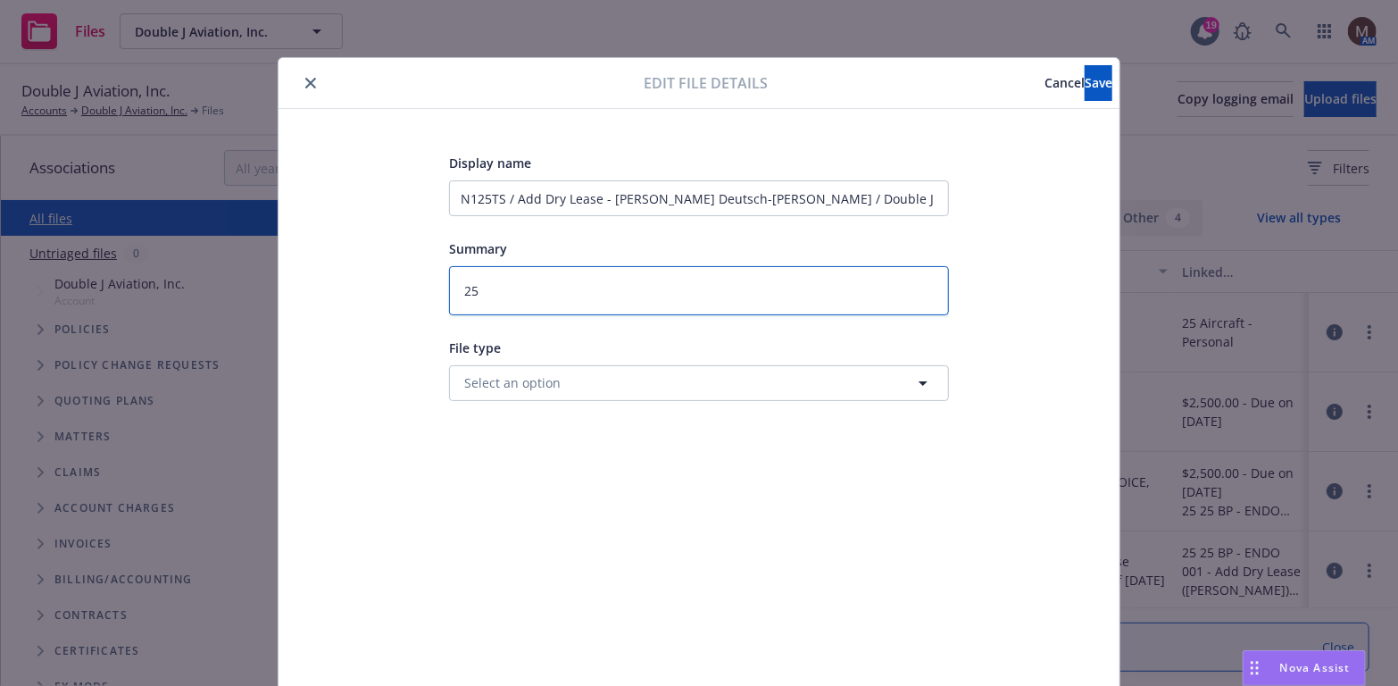
type textarea "x"
type textarea "25"
type textarea "x"
type textarea "25 B"
type textarea "x"
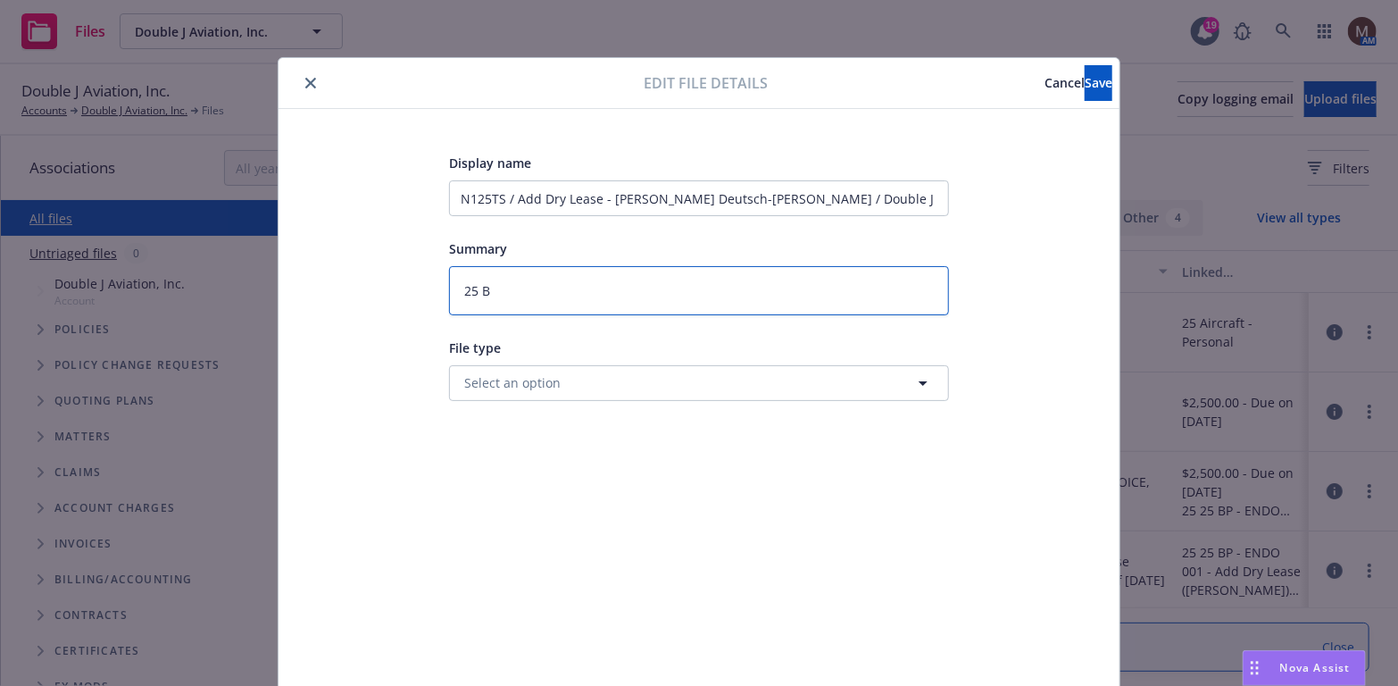
type textarea "25 BP"
type textarea "x"
type textarea "25 BP"
type textarea "x"
type textarea "25 BP -"
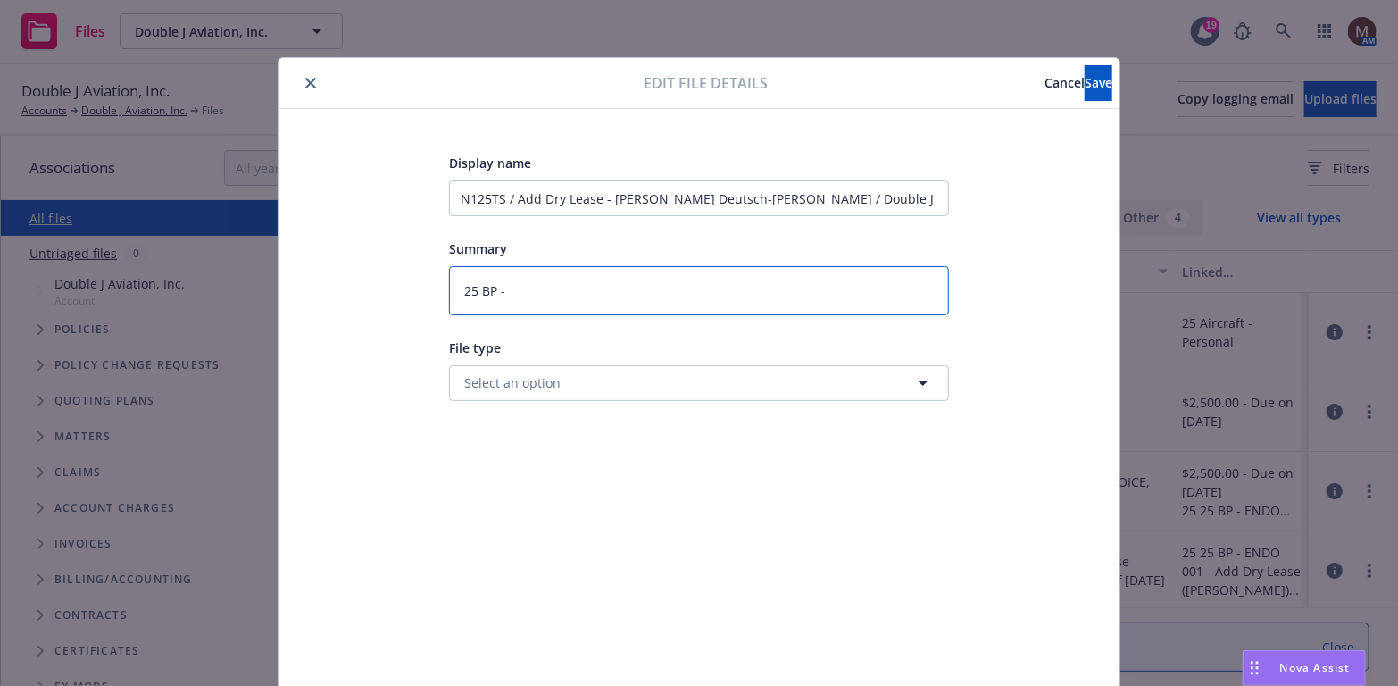
type textarea "x"
type textarea "25 BP -"
type textarea "x"
type textarea "25 BP - E"
type textarea "x"
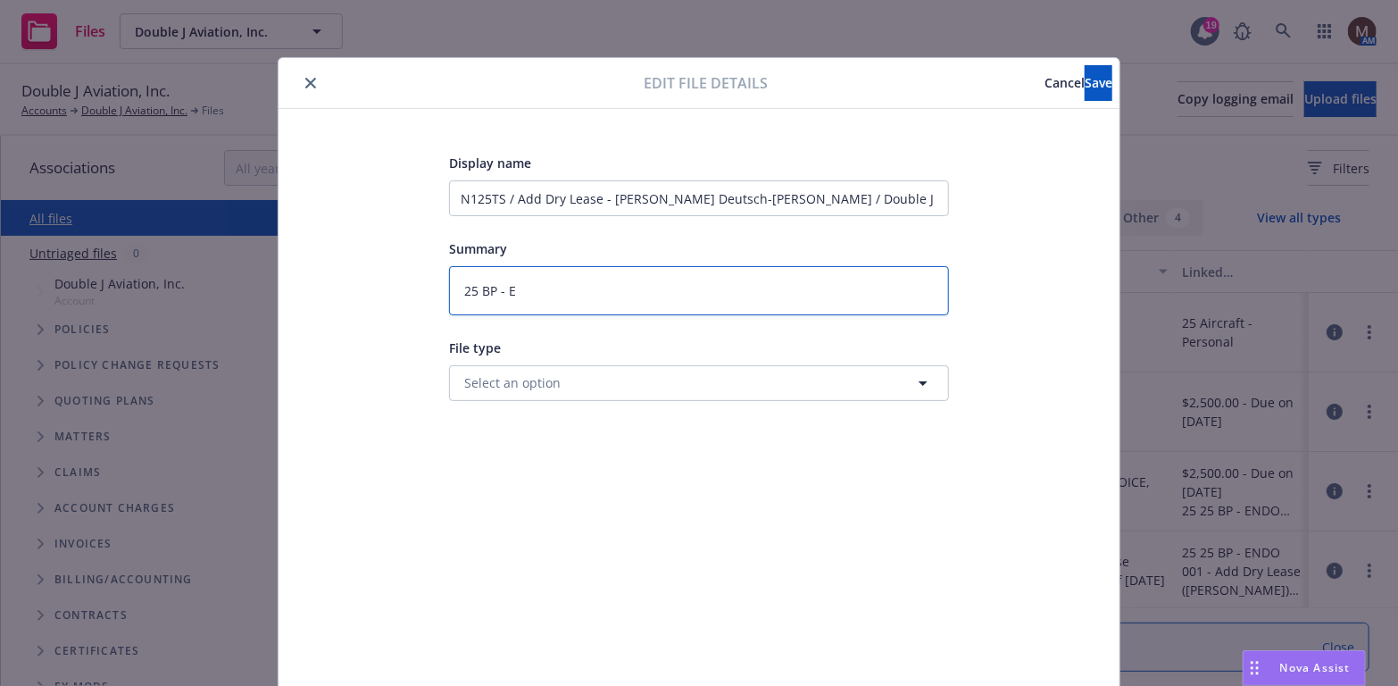
type textarea "25 BP - EN"
type textarea "x"
type textarea "25 BP - ENo"
type textarea "x"
type textarea "25 BP - EN"
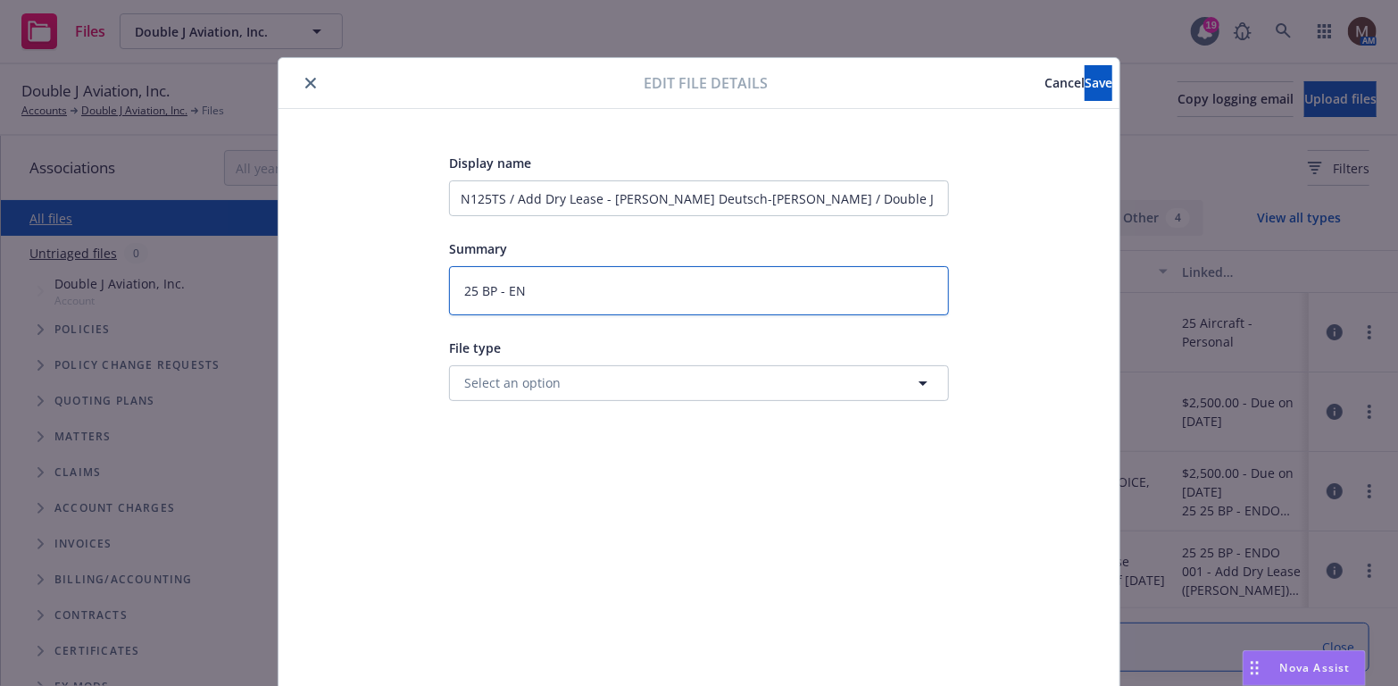
type textarea "x"
type textarea "25 BP - ENd"
type textarea "x"
type textarea "25 BP - ENdo"
type textarea "x"
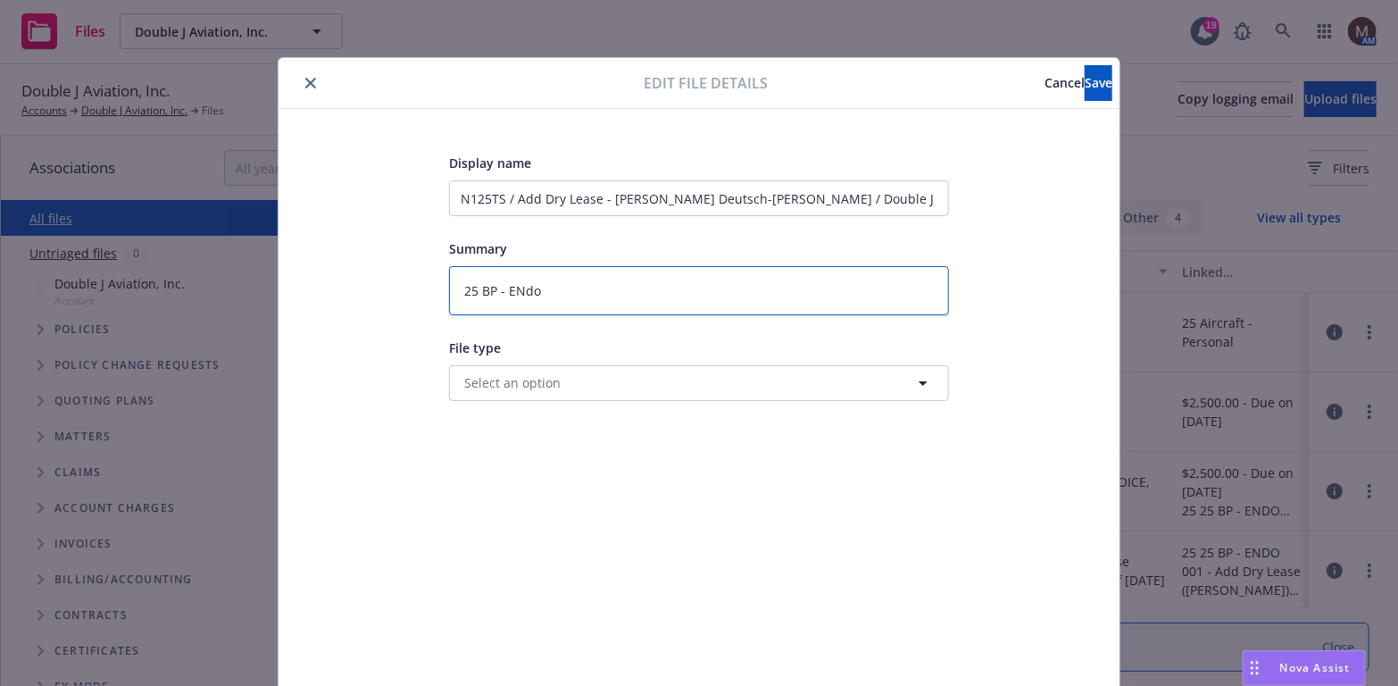
type textarea "25 BP - ENdo"
type textarea "x"
type textarea "25 BP - ENdo"
type textarea "x"
type textarea "25 BP - ENd"
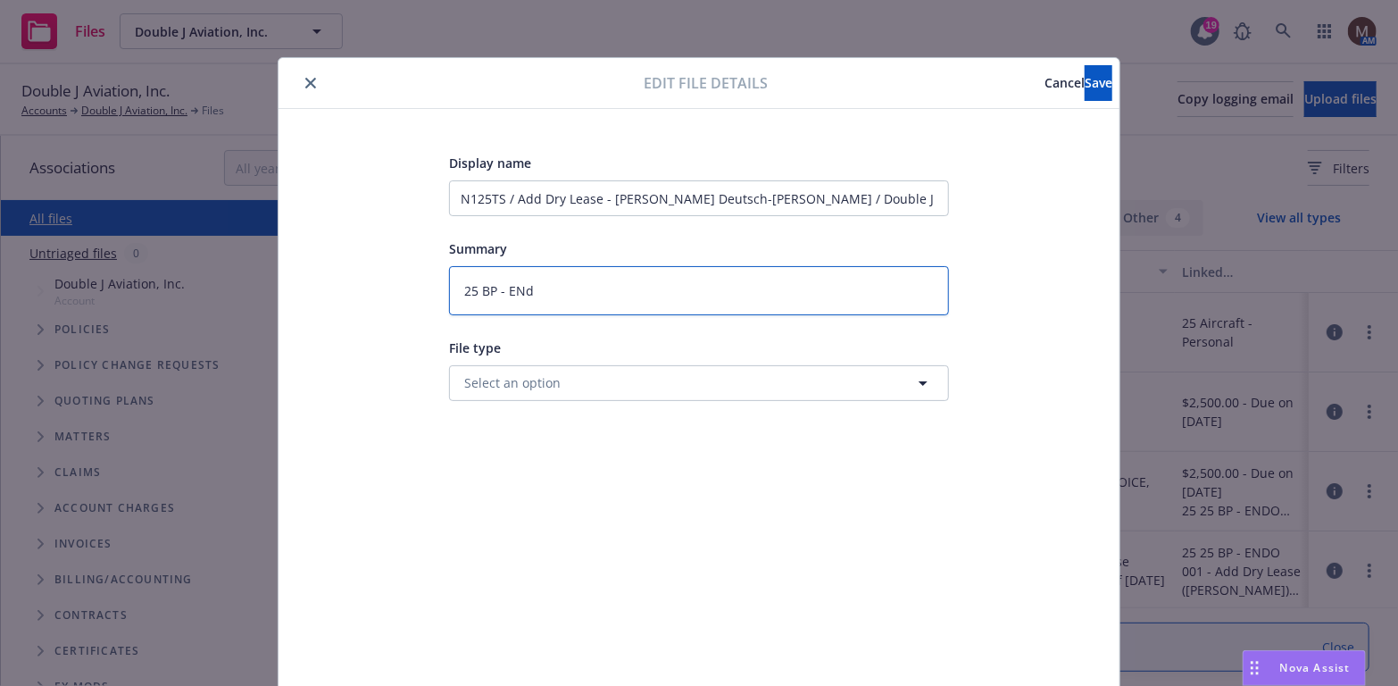
type textarea "x"
type textarea "25 BP - EN"
type textarea "x"
type textarea "25 BP - E"
type textarea "x"
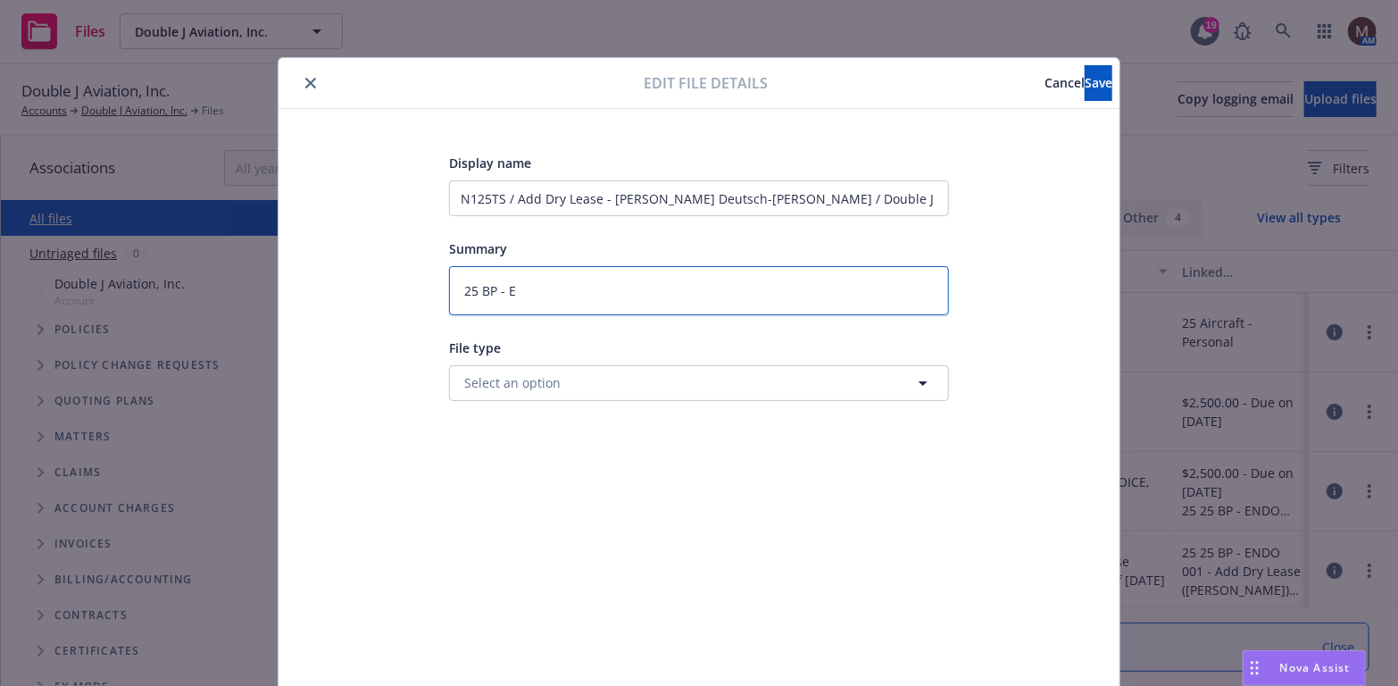
type textarea "25 BP - En"
type textarea "x"
type textarea "25 BP - End"
type textarea "x"
type textarea "25 BP - Endo"
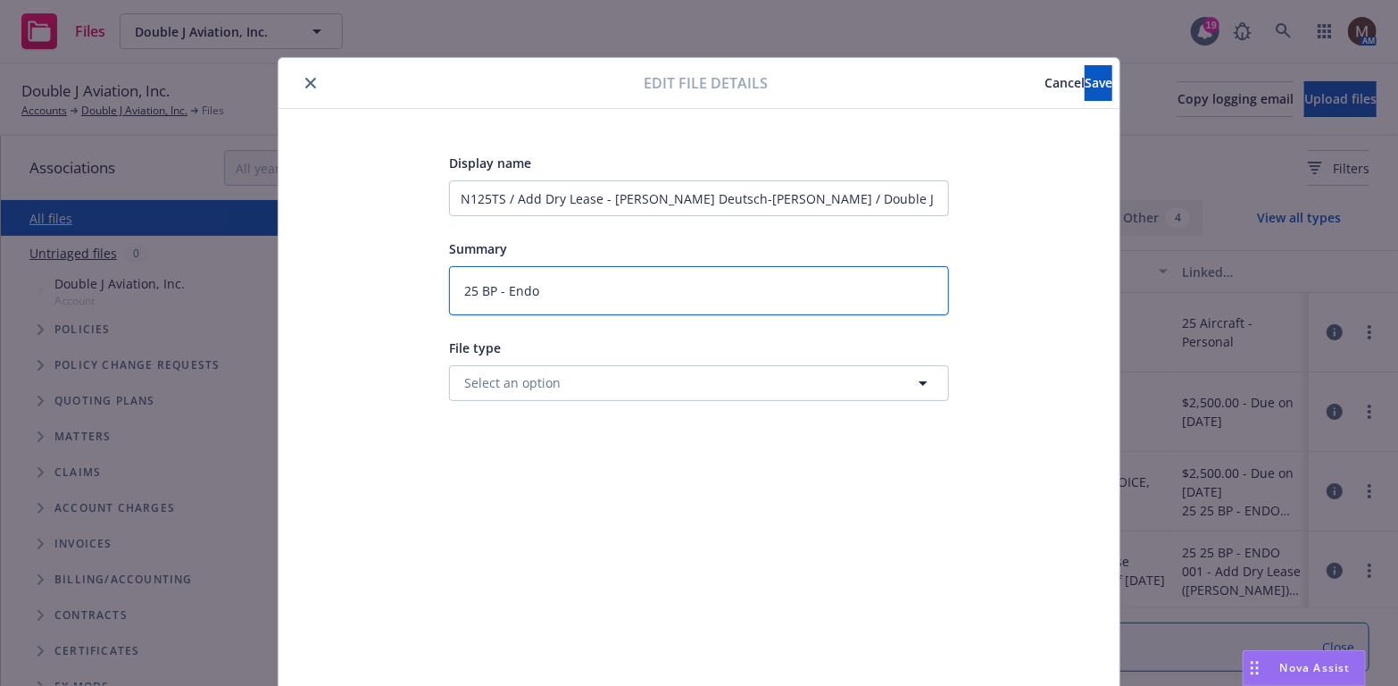
type textarea "x"
type textarea "25 BP - Endo"
type textarea "x"
type textarea "25 BP - Endo &"
type textarea "x"
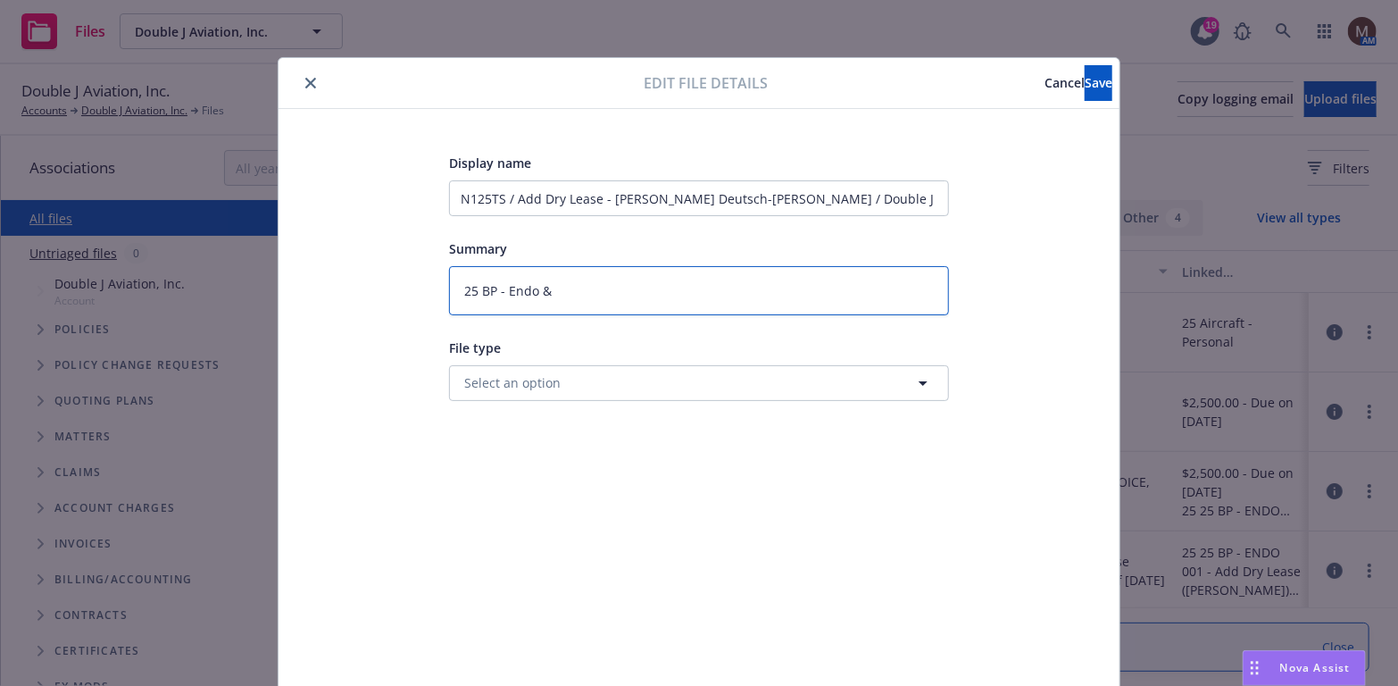
type textarea "25 BP - Endo &"
type textarea "x"
type textarea "25 BP - Endo & I"
type textarea "x"
type textarea "25 BP - Endo & In"
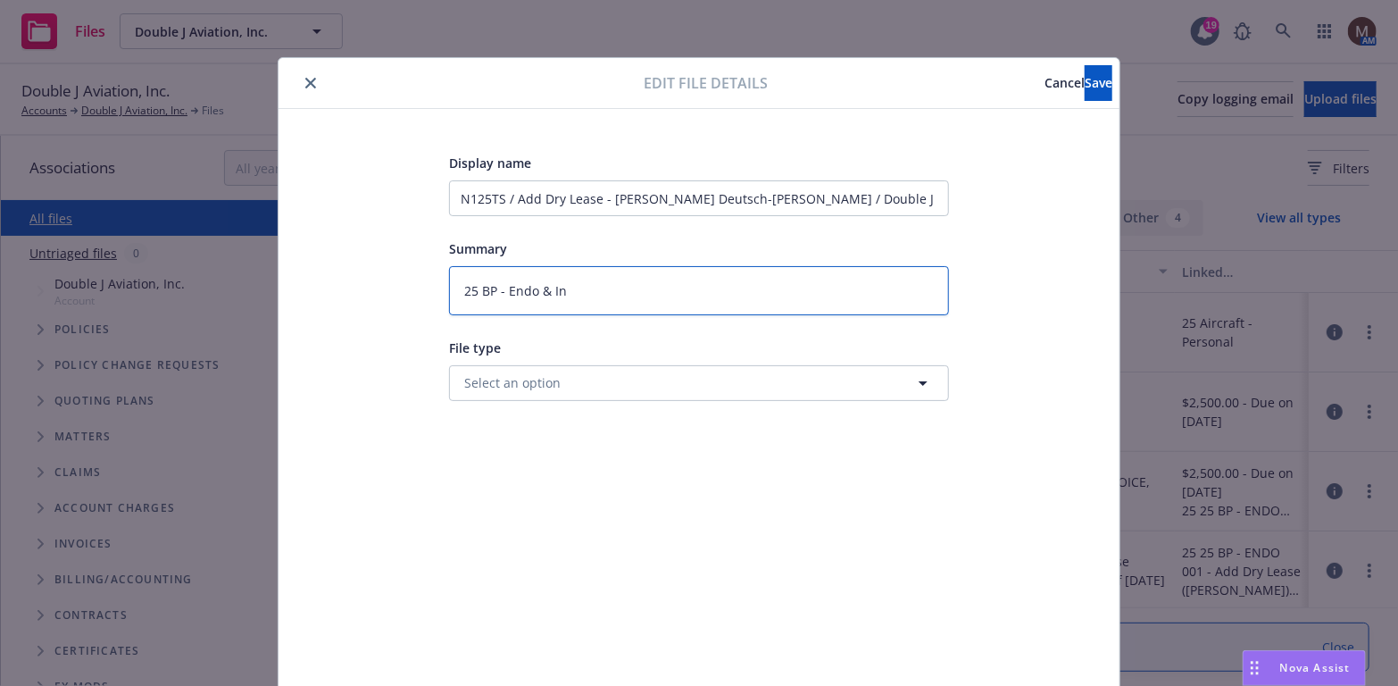
type textarea "x"
type textarea "25 BP - Endo & Inv"
type textarea "x"
type textarea "25 BP - Endo & Invo"
type textarea "x"
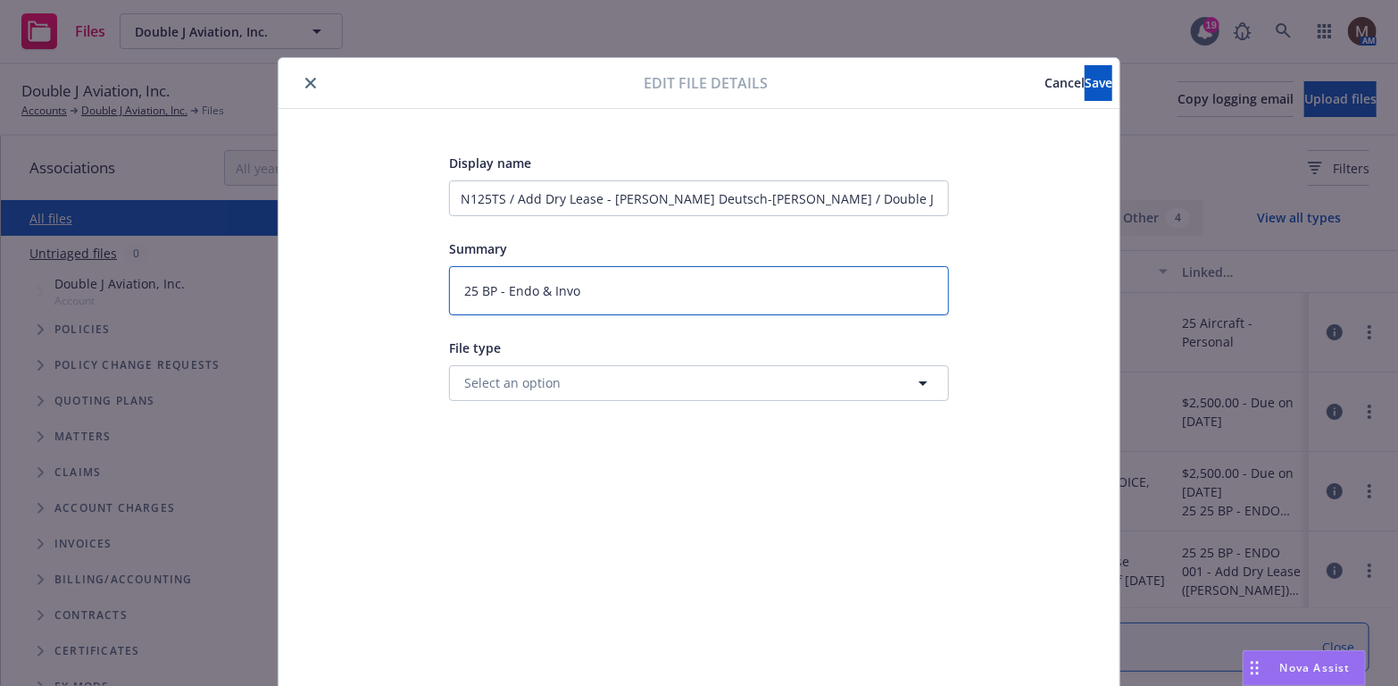
type textarea "25 BP - Endo & Invoi"
type textarea "x"
type textarea "25 BP - Endo & Invoic"
type textarea "x"
type textarea "25 BP - Endo & Invoice"
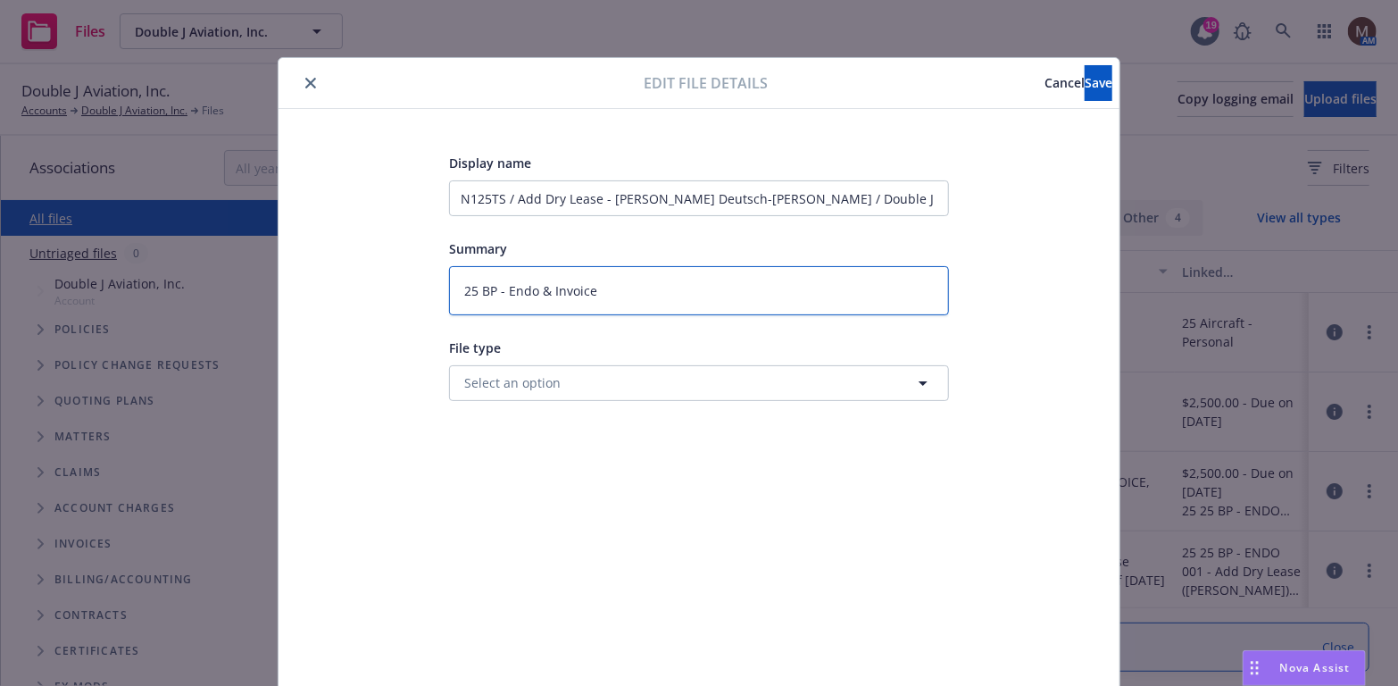
type textarea "x"
type textarea "25 BP - Endo & Invoice"
type textarea "x"
type textarea "25 BP - Endo & Invoice t"
type textarea "x"
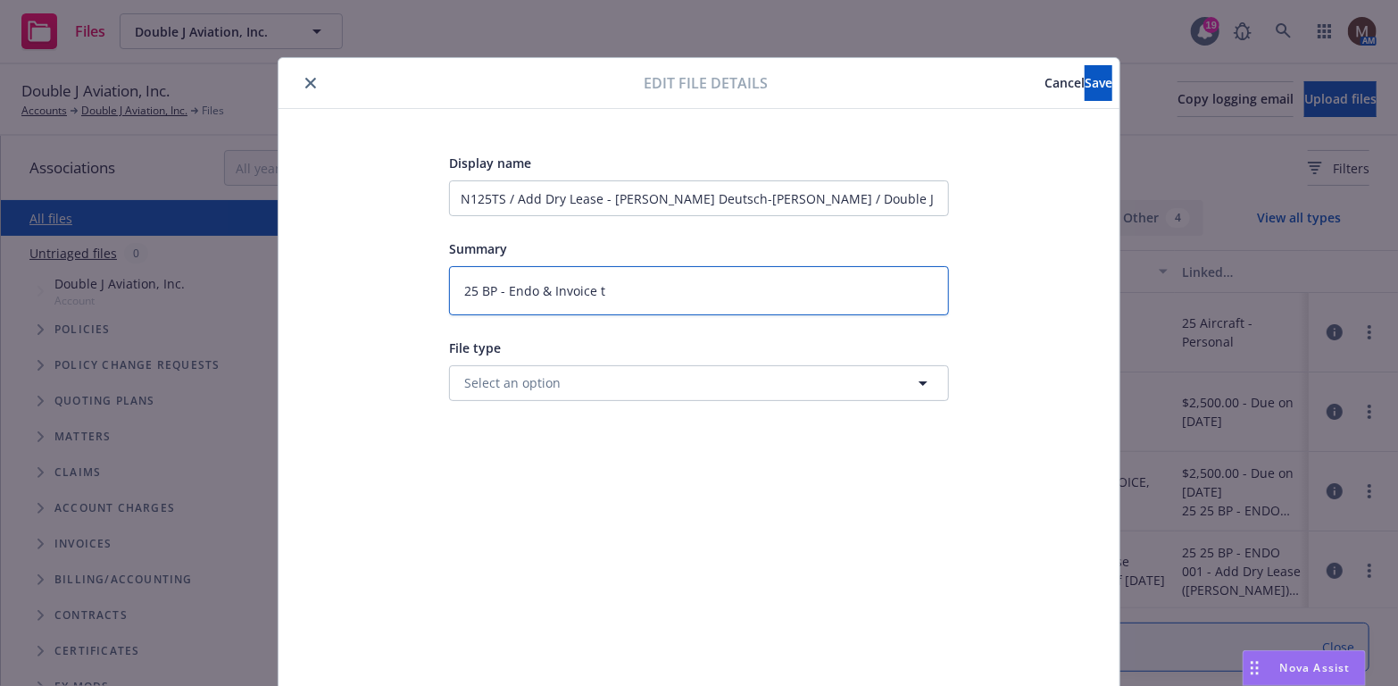
type textarea "25 BP - Endo & Invoice to"
type textarea "x"
type textarea "25 BP - Endo & Invoice to"
click at [499, 287] on textarea "25 BP - Endo & Invoice to" at bounding box center [699, 290] width 500 height 49
type textarea "x"
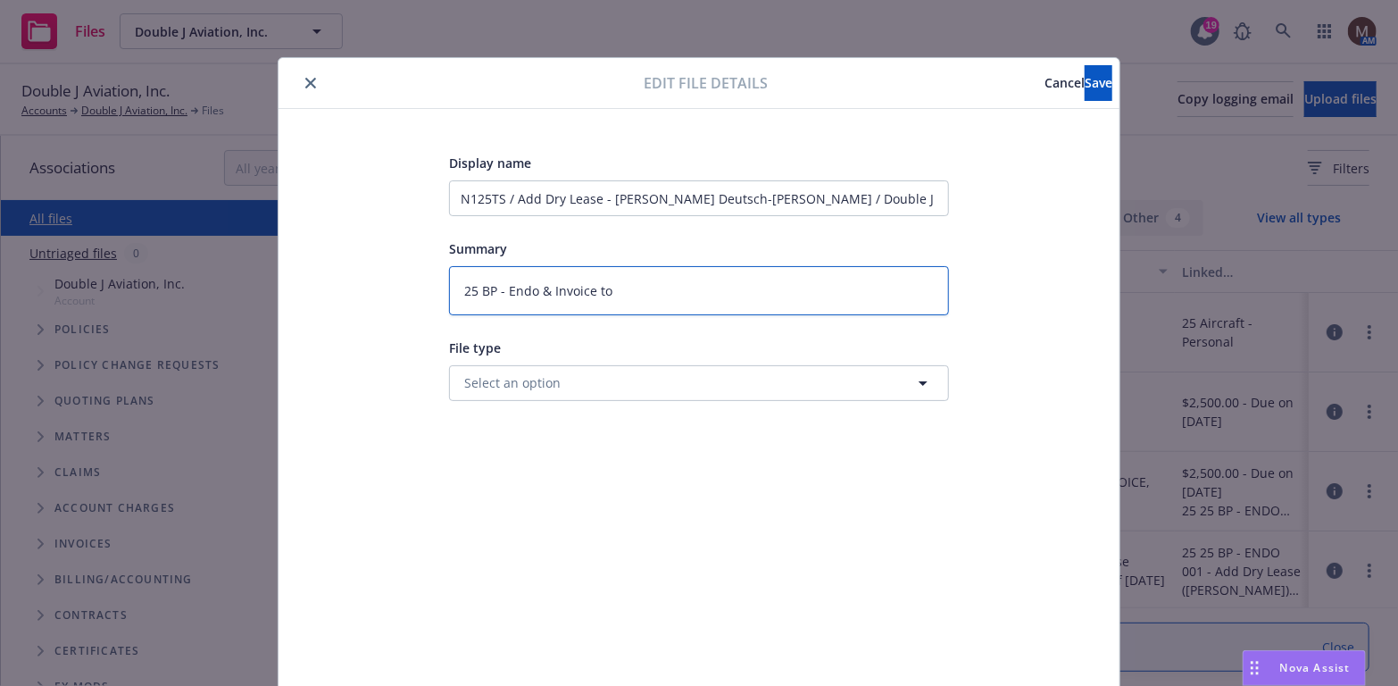
type textarea "25 BP - Endo & Invoice to"
type textarea "x"
type textarea "25 BP - D Endo & Invoice to"
type textarea "x"
type textarea "25 BP - Dr Endo & Invoice to"
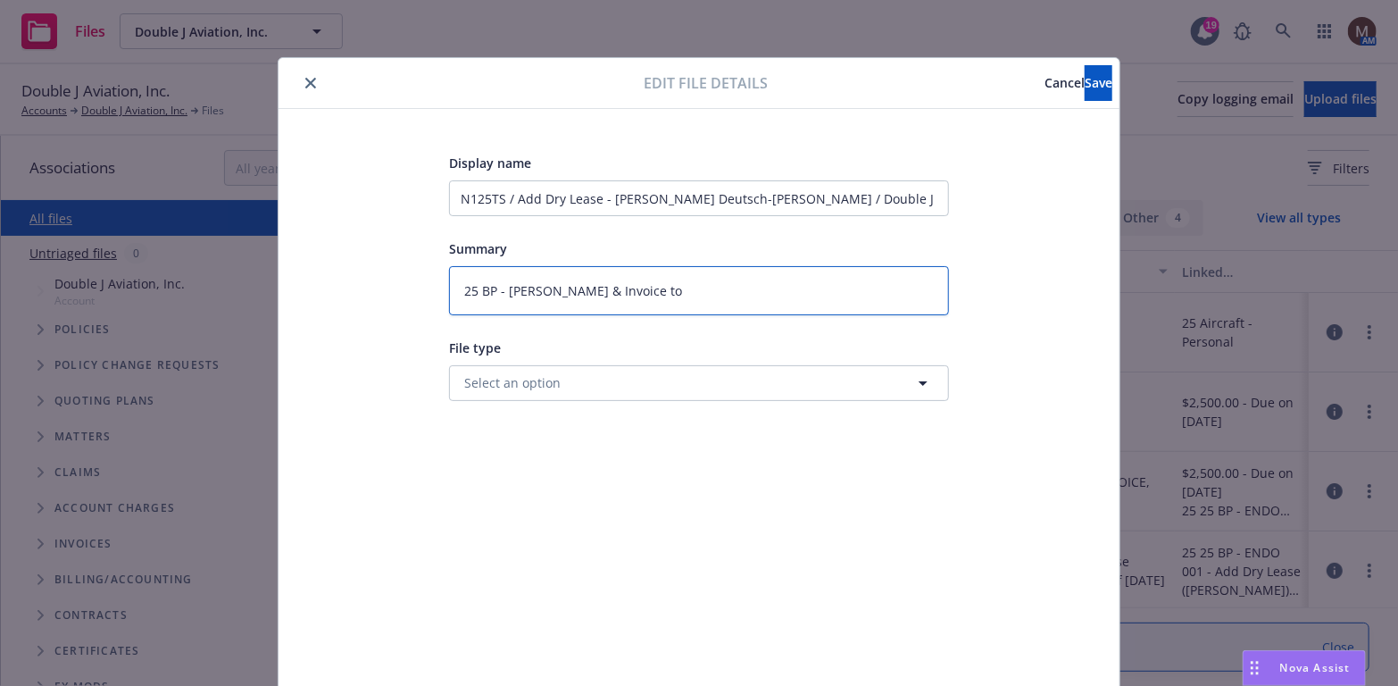
type textarea "x"
type textarea "25 BP - Dry Endo & Invoice to"
type textarea "x"
type textarea "25 BP - Dry Endo & Invoice to"
type textarea "x"
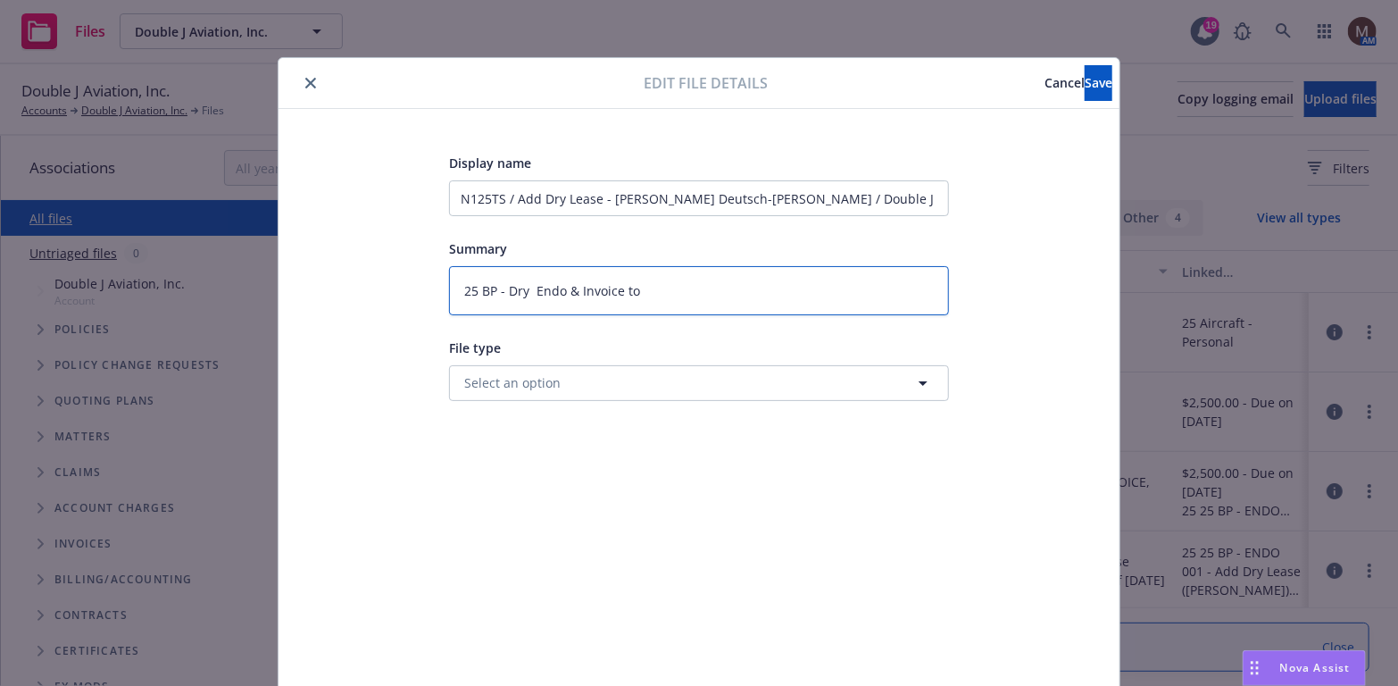
type textarea "25 BP - Dry L Endo & Invoice to"
type textarea "x"
type textarea "25 BP - Dry Le Endo & Invoice to"
type textarea "x"
type textarea "25 BP - Dry Lea Endo & Invoice to"
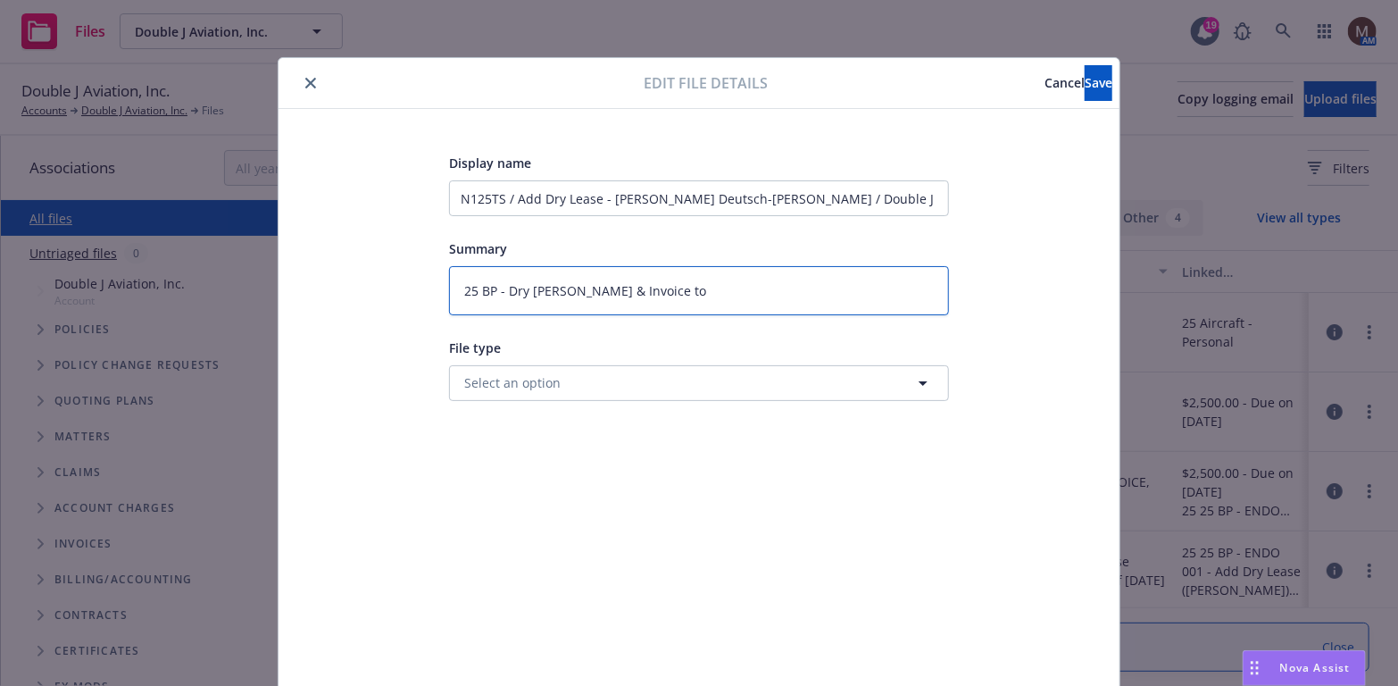
type textarea "x"
type textarea "25 BP - Dry Leas Endo & Invoice to"
type textarea "x"
type textarea "25 BP - Dry Lease Endo & Invoice to"
type textarea "x"
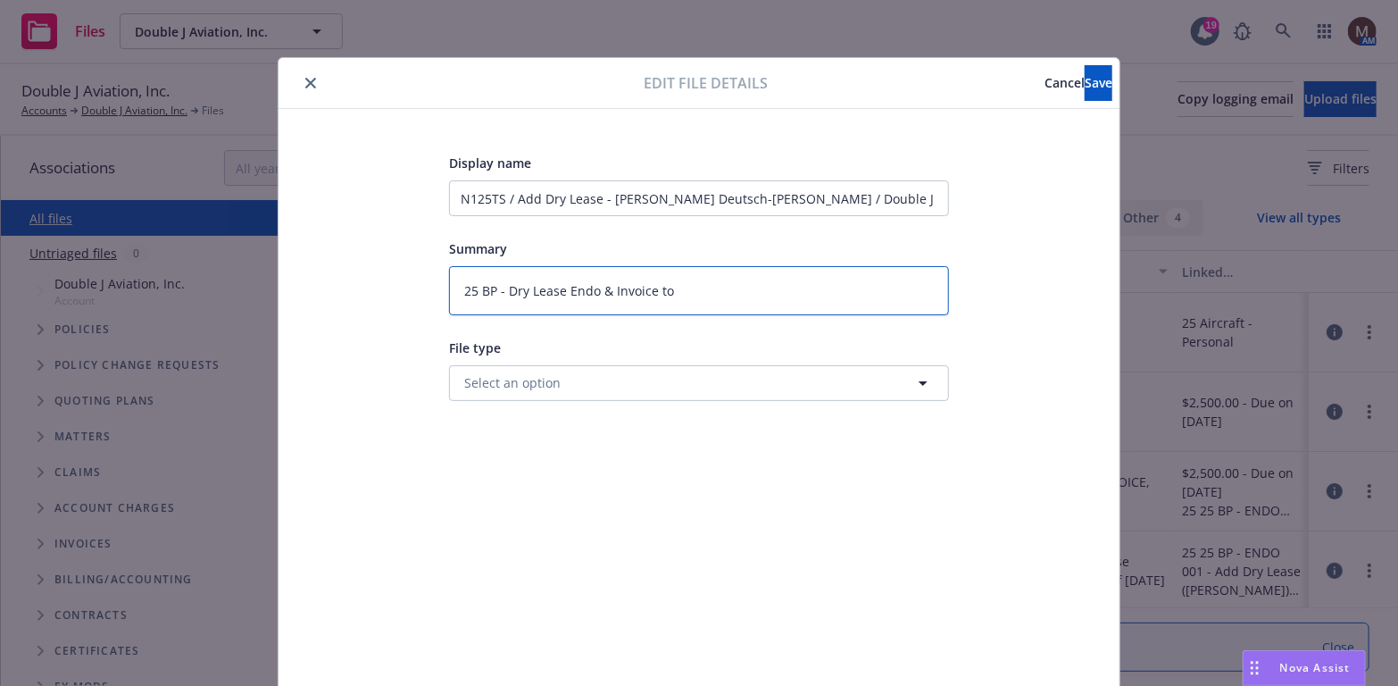
type textarea "25 BP - Dry Lease Endo & Invoice to"
type textarea "x"
type textarea "25 BP - Dry Lease Endo & Invoice to"
click at [670, 288] on textarea "25 BP - Dry Lease Endo & Invoice to" at bounding box center [699, 290] width 500 height 49
type textarea "x"
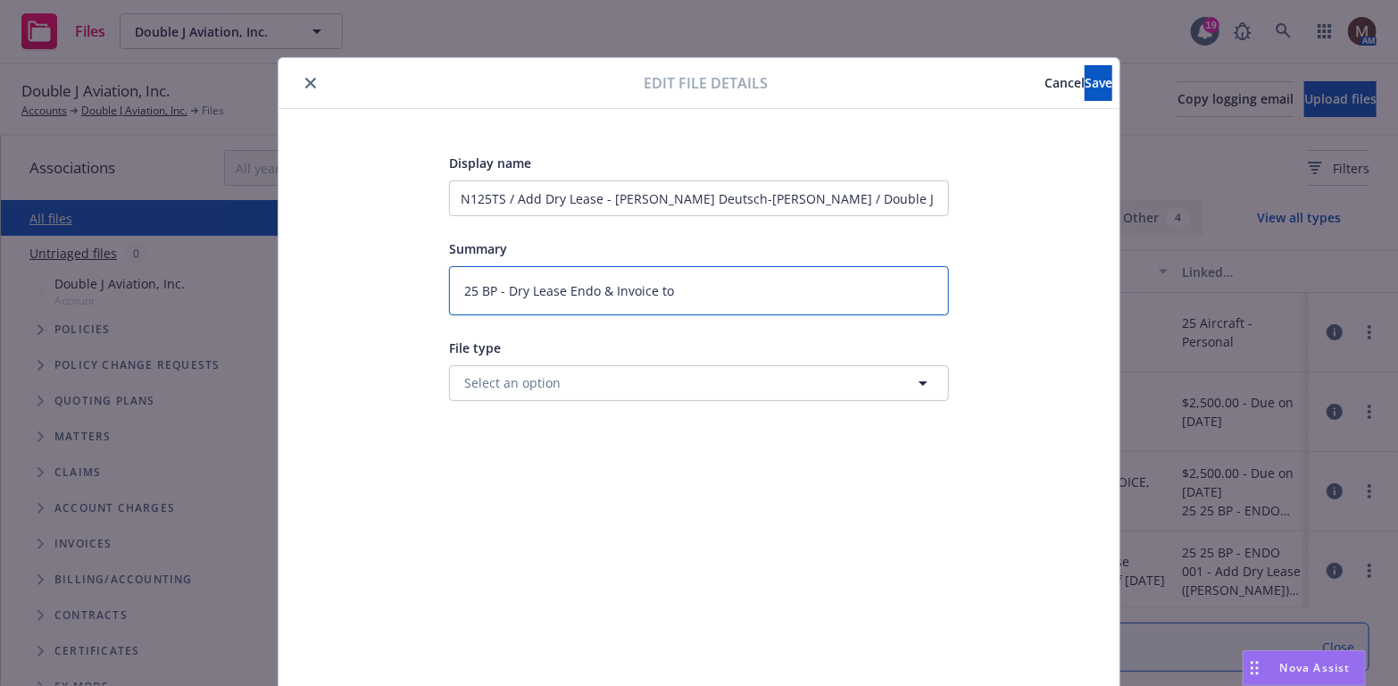
type textarea "25 BP - Dry Lease Endo & Invoice to i"
type textarea "x"
type textarea "25 BP - Dry Lease Endo & Invoice to in"
type textarea "x"
type textarea "25 BP - Dry Lease Endo & Invoice to ins"
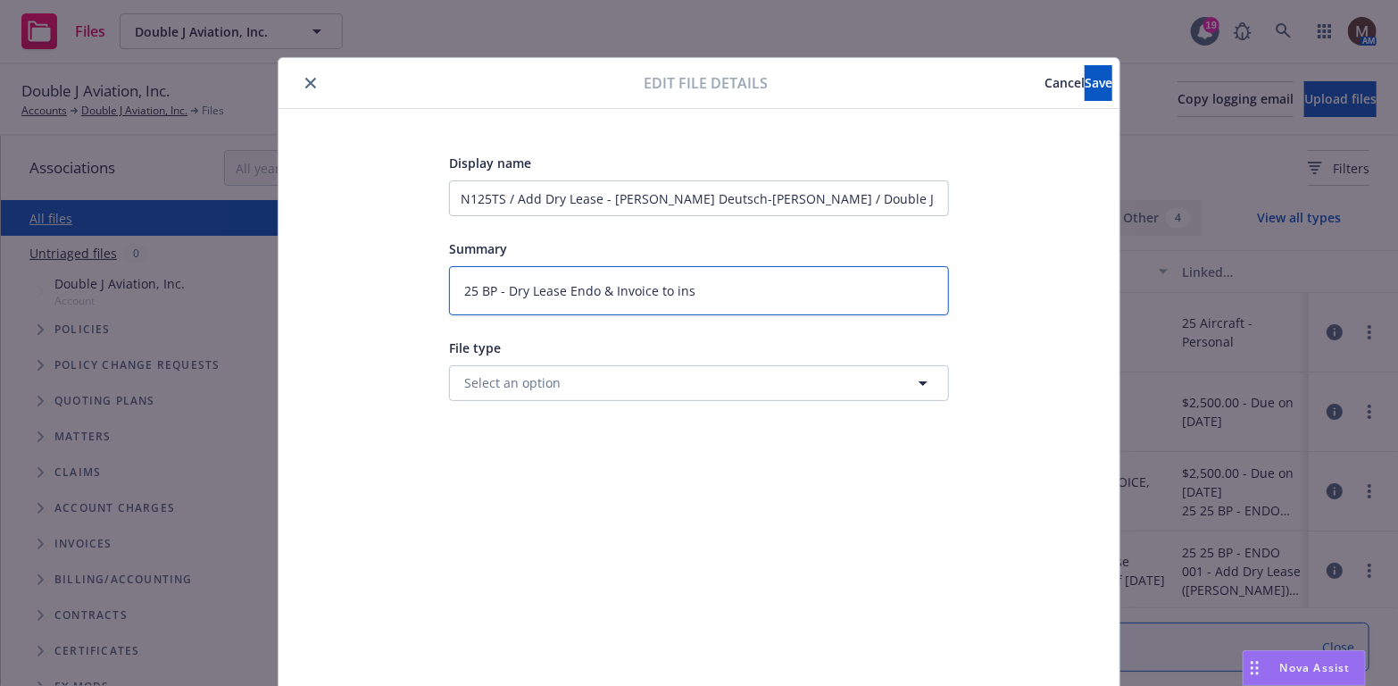
type textarea "x"
type textarea "25 BP - Dry Lease Endo & Invoice to insu"
type textarea "x"
type textarea "25 BP - Dry Lease Endo & Invoice to insur"
type textarea "x"
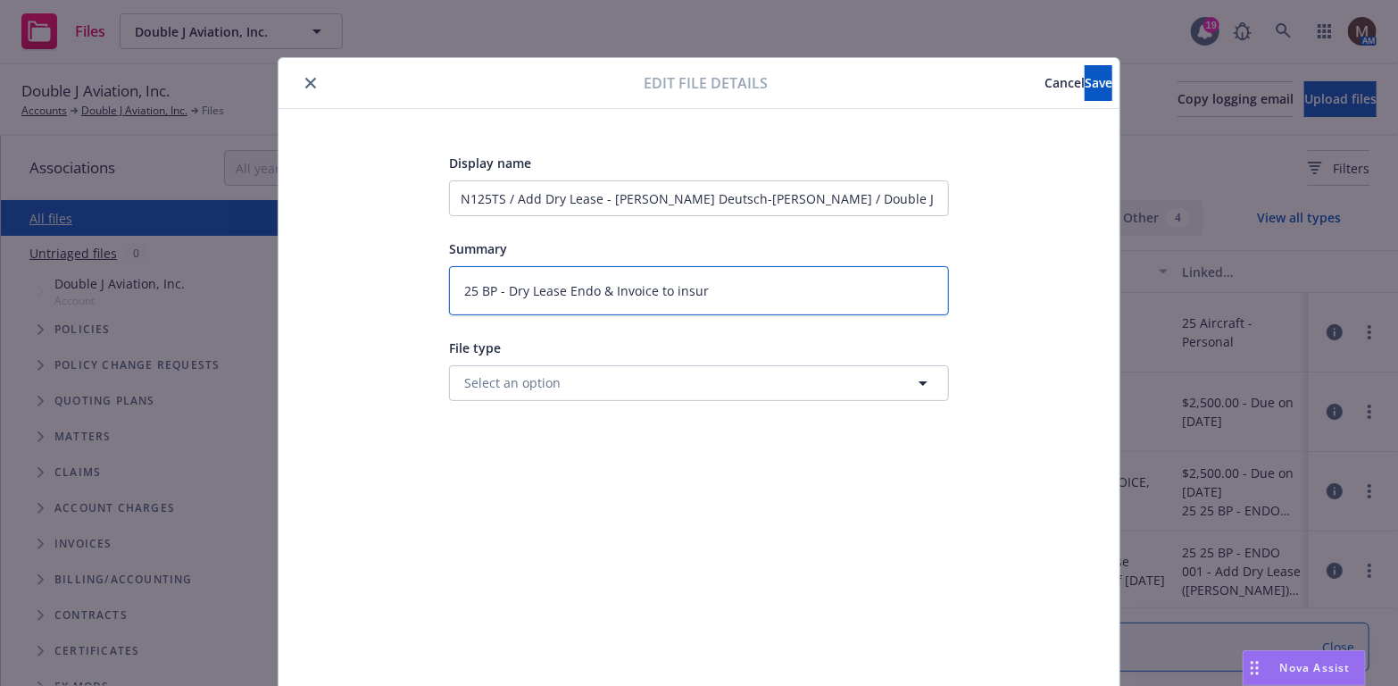
type textarea "25 BP - Dry Lease Endo & Invoice to insure"
type textarea "x"
type textarea "25 BP - Dry Lease Endo & Invoice to insured"
type textarea "x"
type textarea "25 BP - Dry Lease Endo & Invoice to insured"
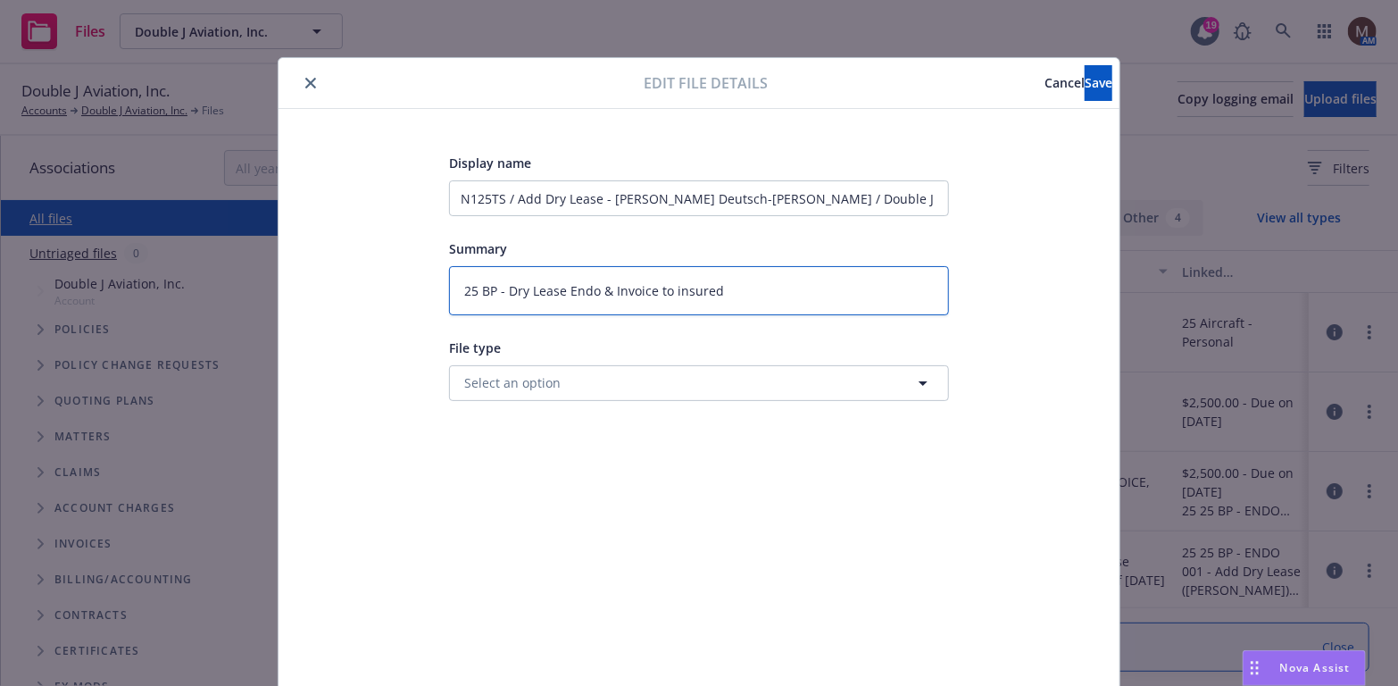
type textarea "x"
type textarea "25 BP - Dry Lease Endo & Invoice to insured ("
type textarea "x"
type textarea "25 BP - Dry Lease Endo & Invoice to insured ($"
type textarea "x"
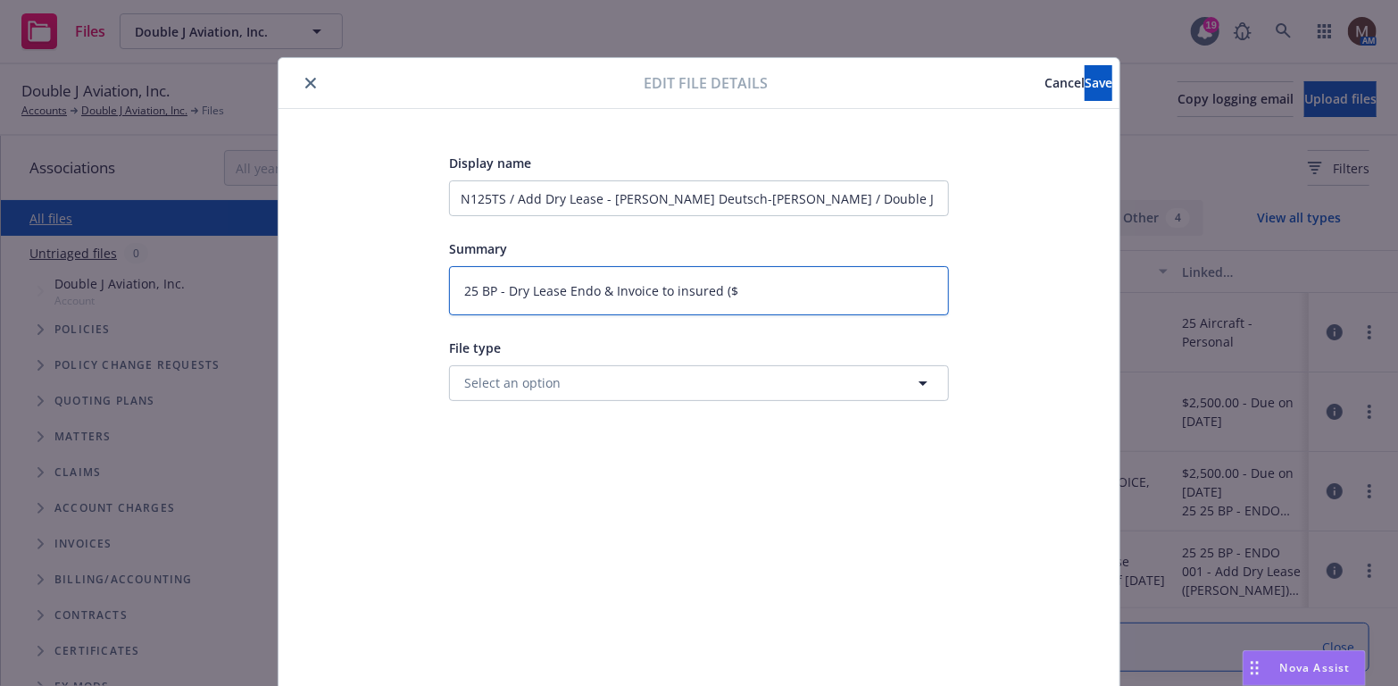
type textarea "25 BP - Dry Lease Endo & Invoice to insured ($2"
type textarea "x"
type textarea "25 BP - Dry Lease Endo & Invoice to insured ($2,"
type textarea "x"
type textarea "25 BP - Dry Lease Endo & Invoice to insured ($2,5"
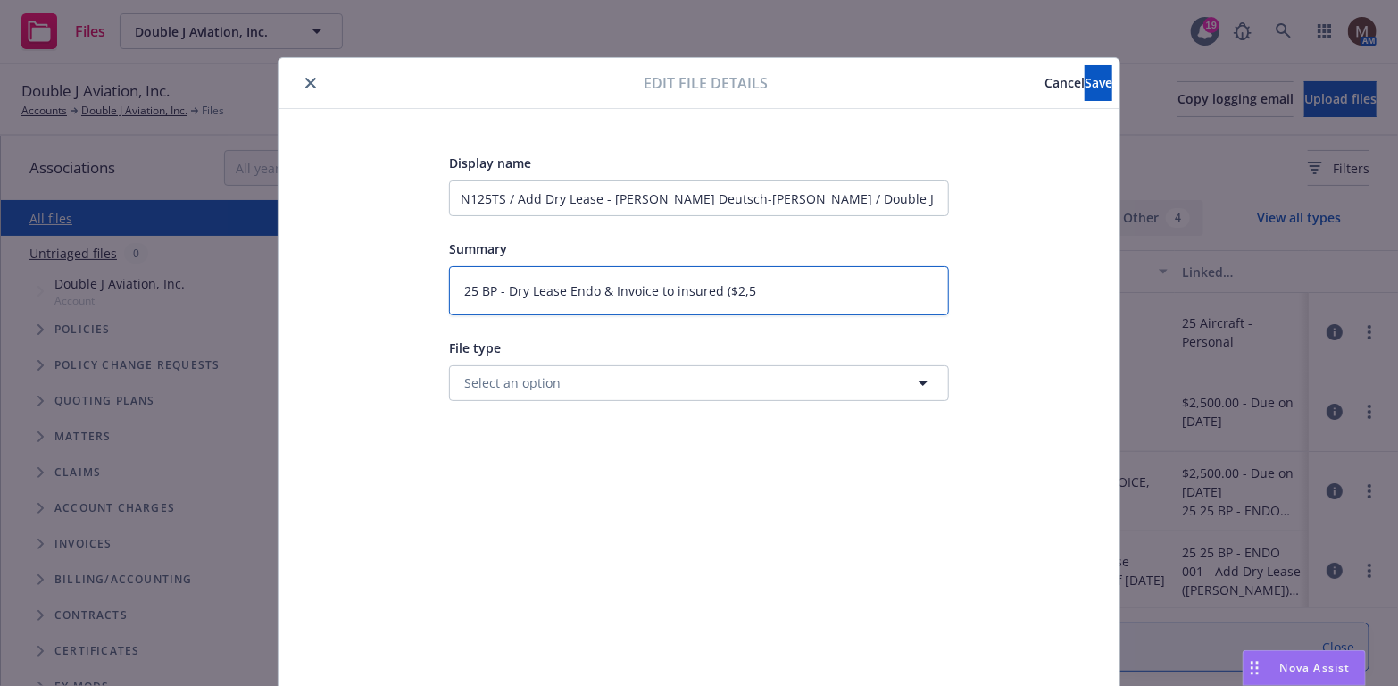
type textarea "x"
type textarea "25 BP - Dry Lease Endo & Invoice to insured ($2,50"
type textarea "x"
type textarea "25 BP - Dry Lease Endo & Invoice to insured ($2,500"
type textarea "x"
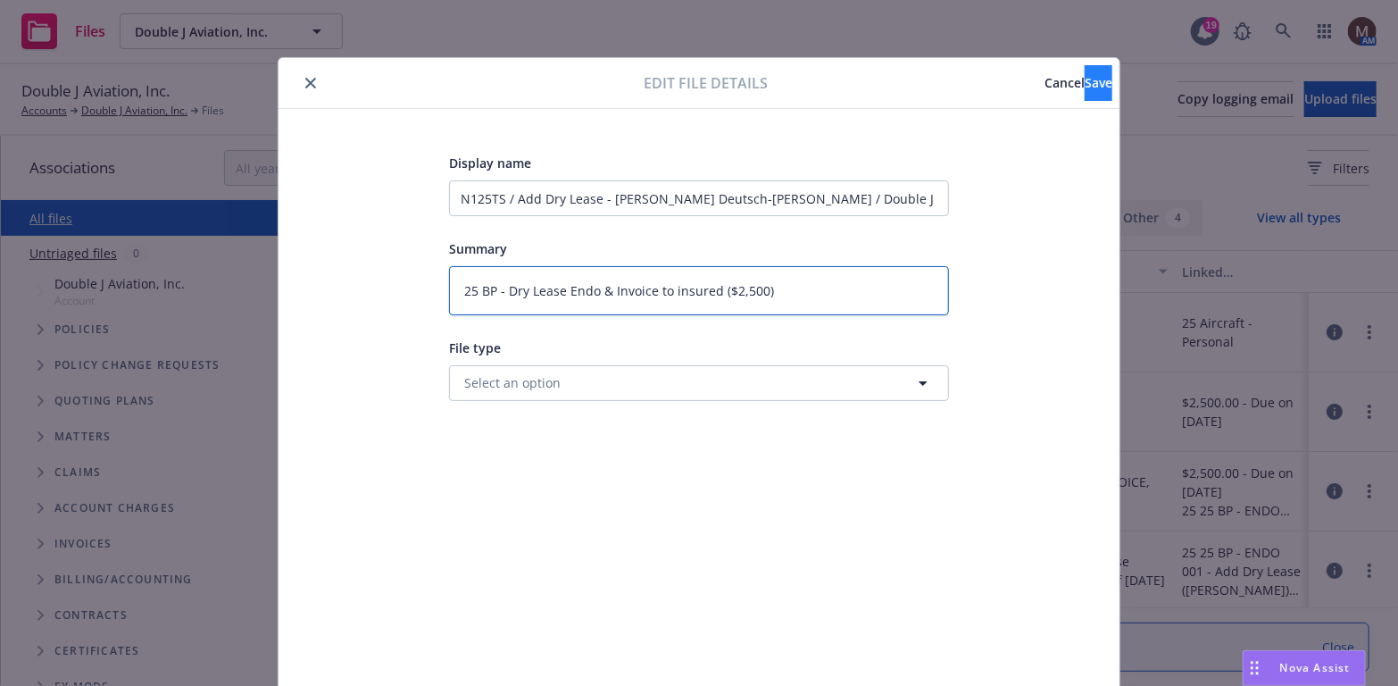
type textarea "25 BP - Dry Lease Endo & Invoice to insured ($2,500)"
click at [1085, 80] on span "Save" at bounding box center [1099, 82] width 28 height 17
type textarea "x"
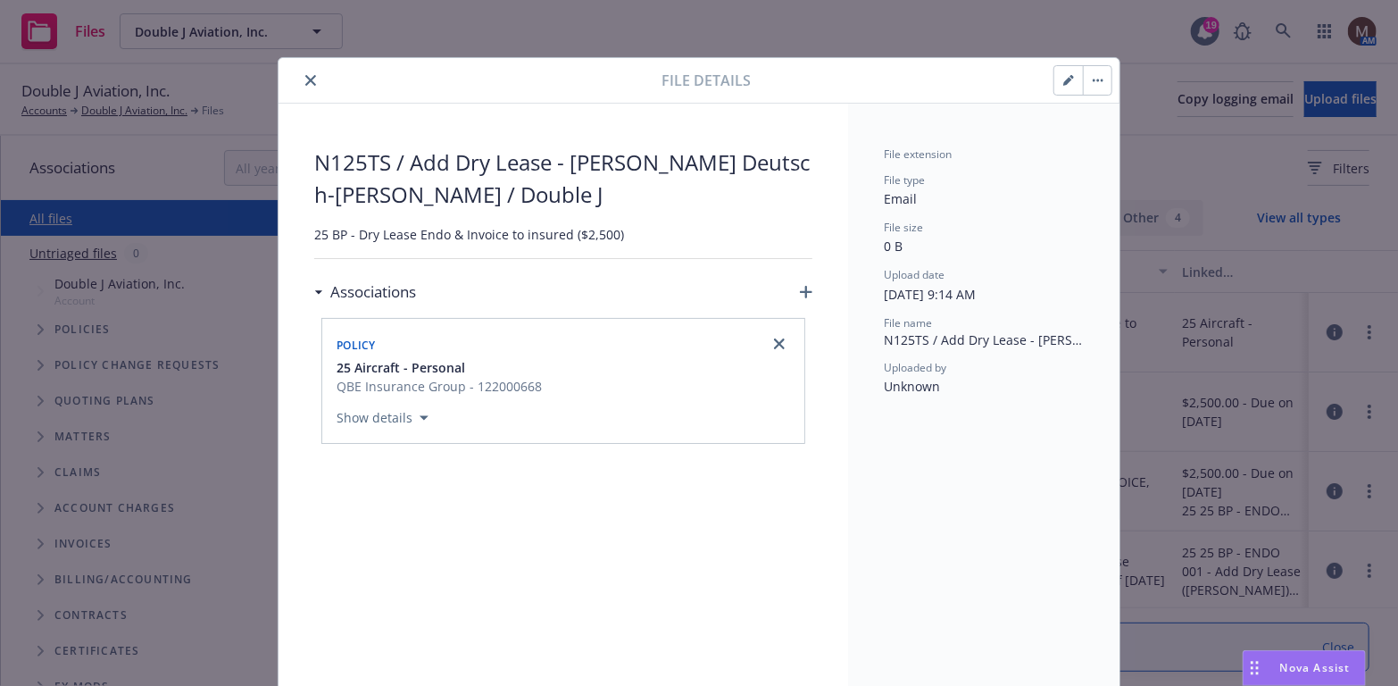
click at [305, 75] on icon "close" at bounding box center [310, 80] width 11 height 11
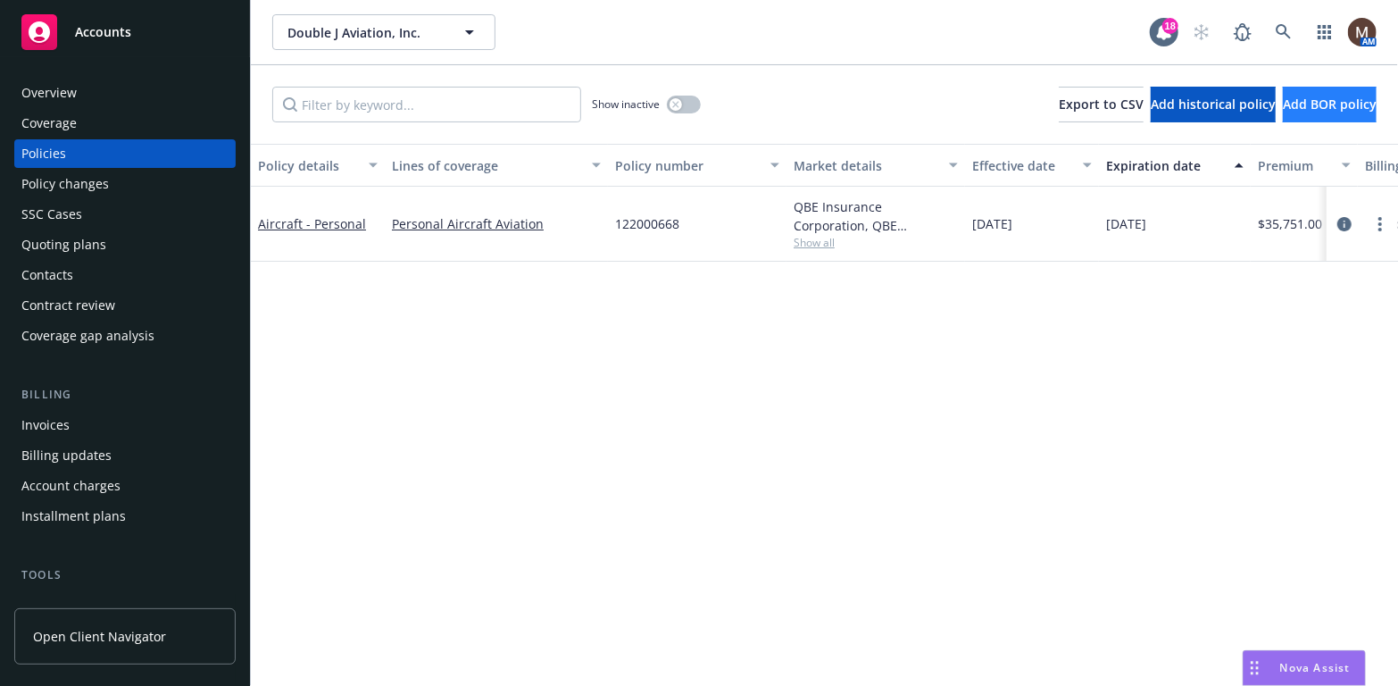
scroll to position [89, 0]
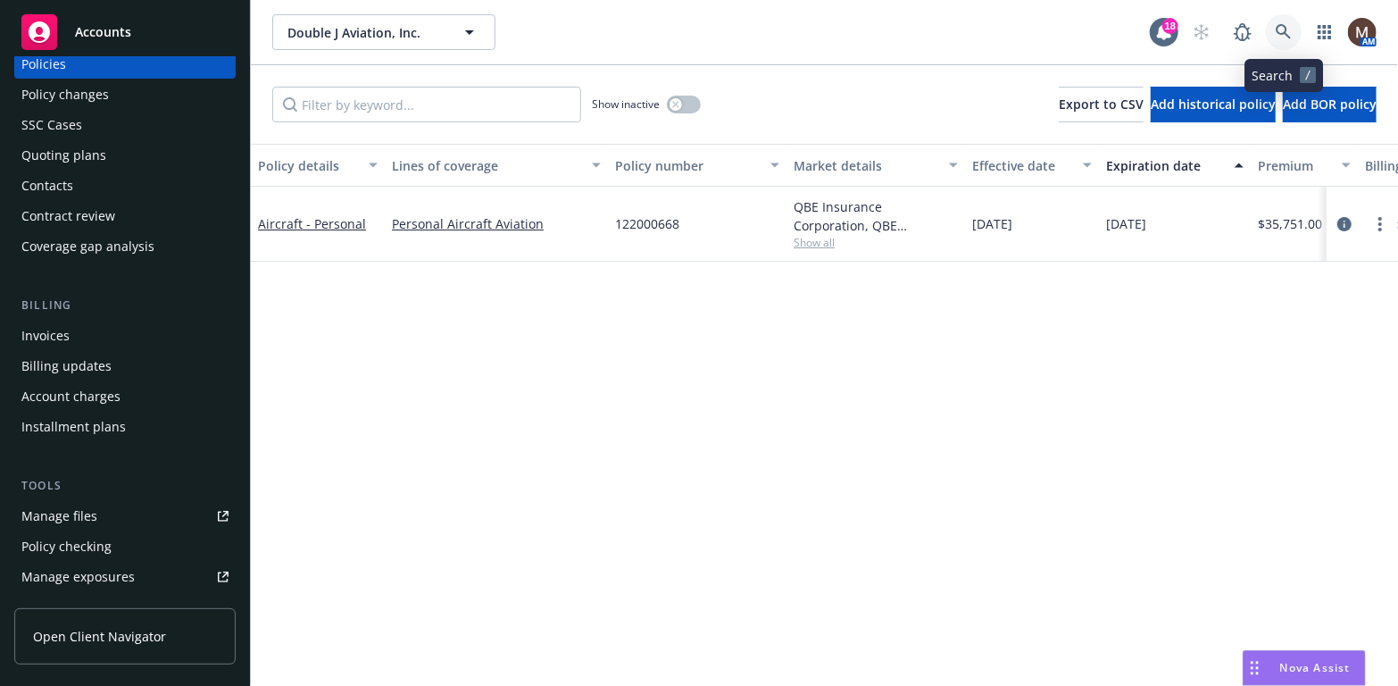
click at [1285, 25] on icon at bounding box center [1283, 31] width 15 height 15
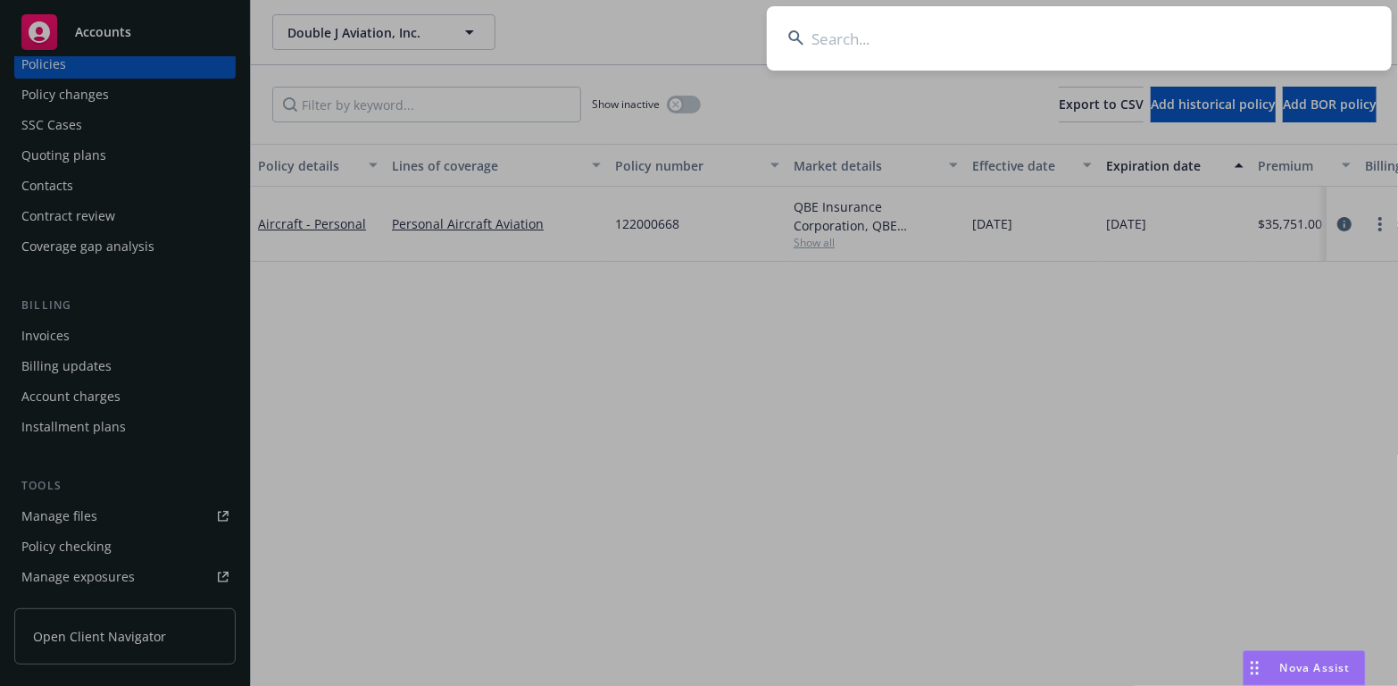
click at [817, 34] on input at bounding box center [1079, 38] width 625 height 64
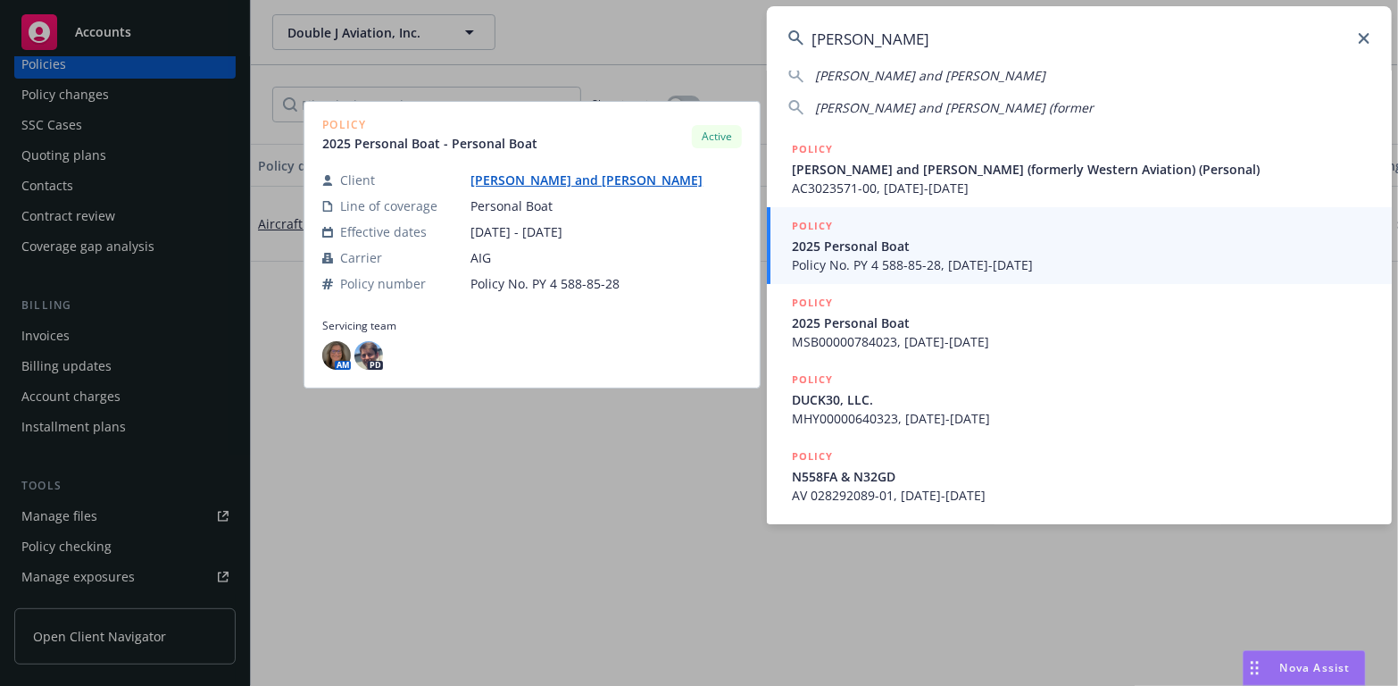
scroll to position [0, 0]
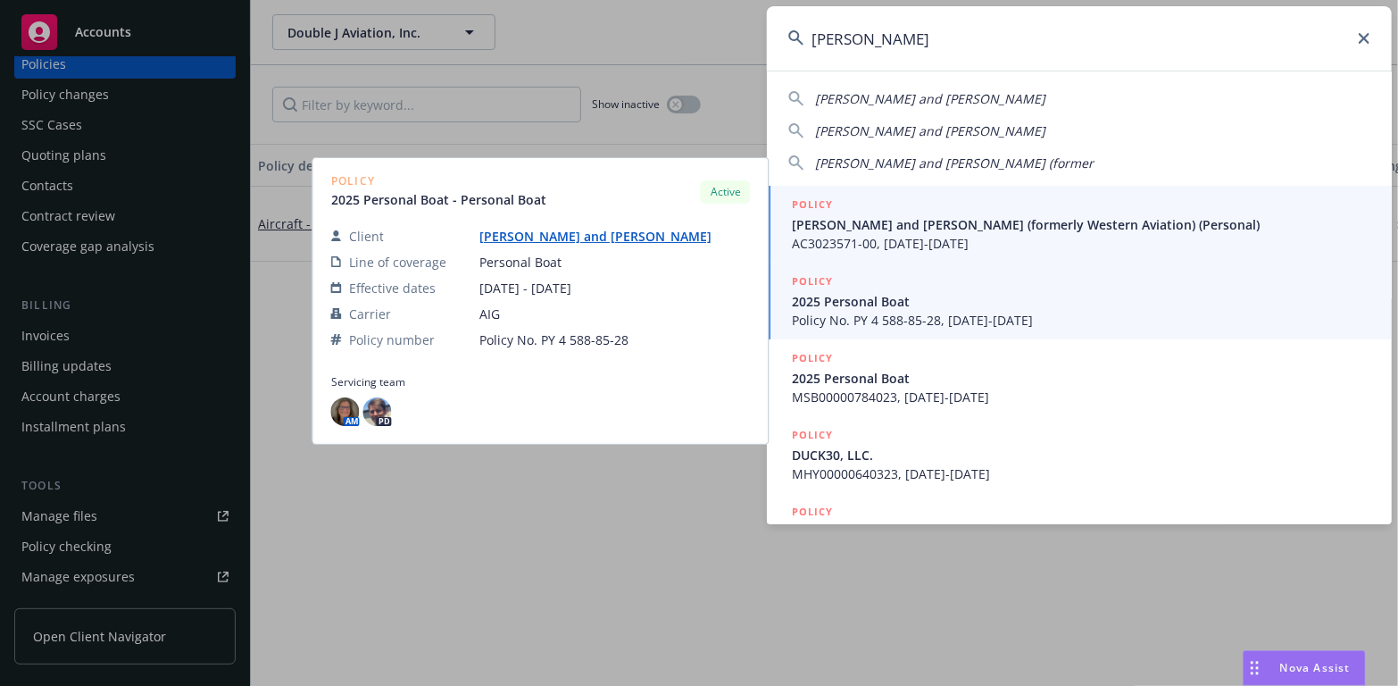
type input "[PERSON_NAME]"
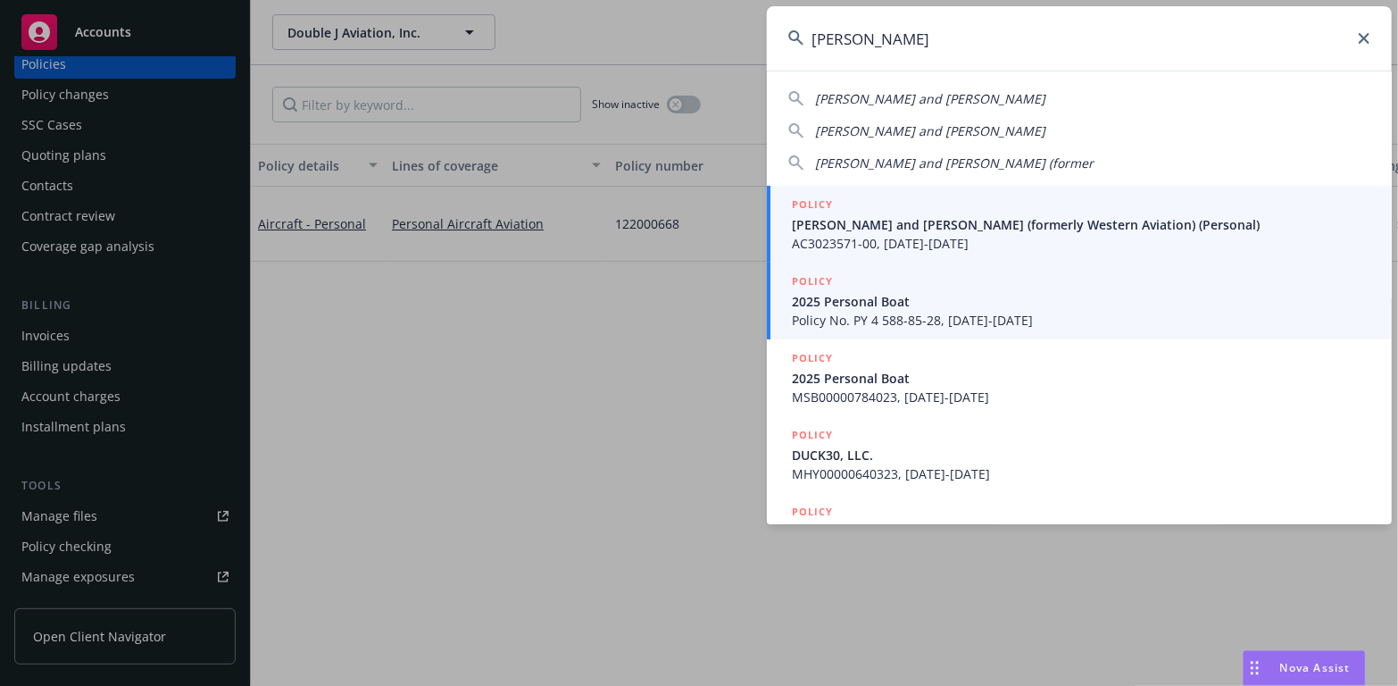
click at [1000, 221] on span "[PERSON_NAME] and [PERSON_NAME] (formerly Western Aviation) (Personal)" at bounding box center [1081, 224] width 579 height 19
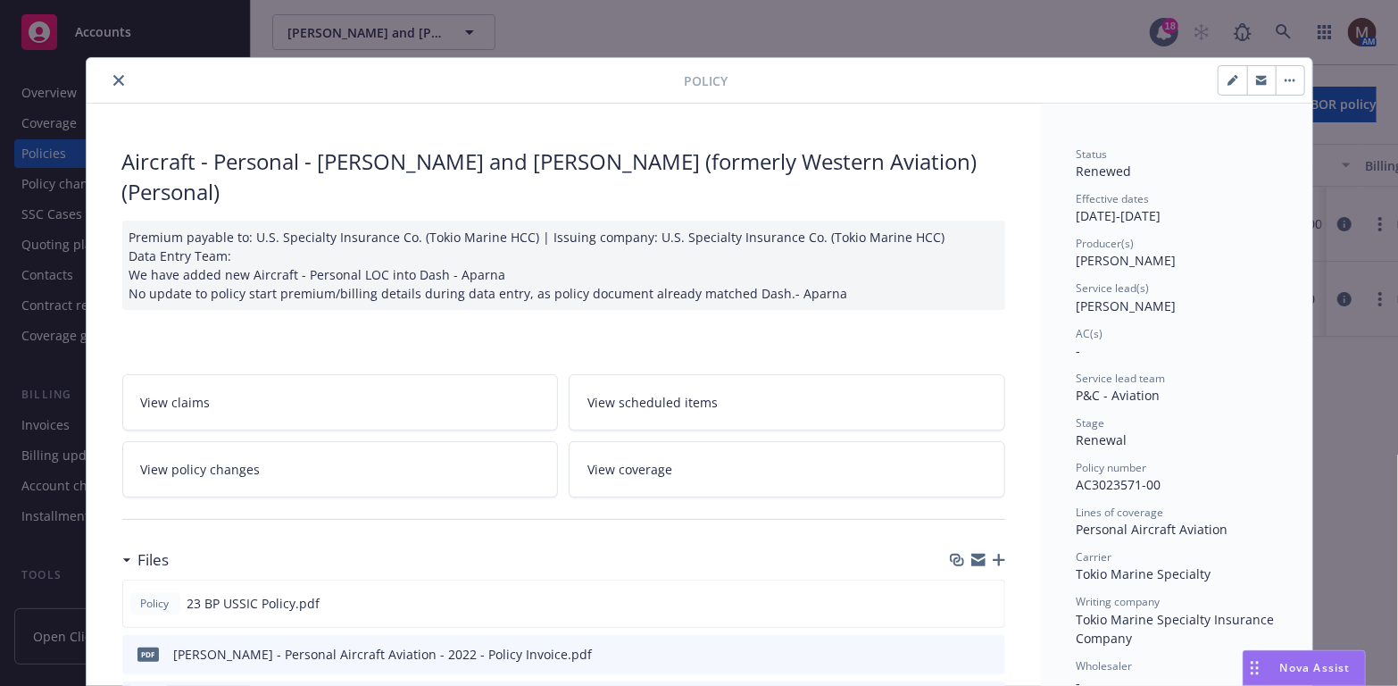
click at [113, 75] on icon "close" at bounding box center [118, 80] width 11 height 11
